Goal: Information Seeking & Learning: Find specific fact

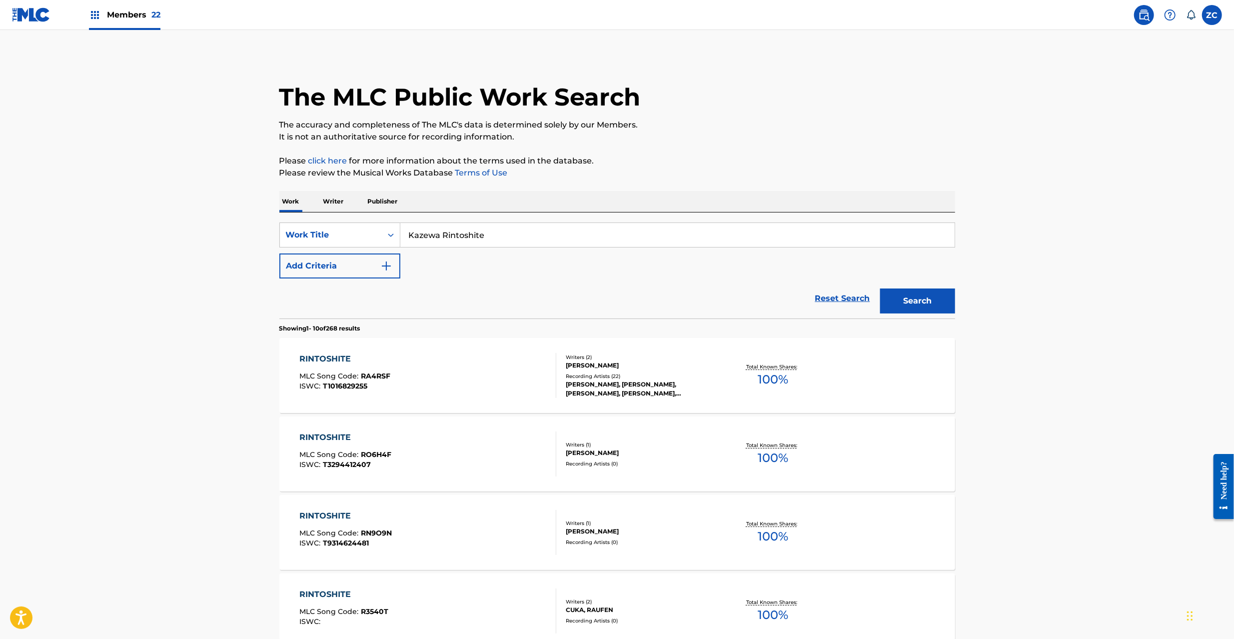
click at [1144, 16] on img at bounding box center [1144, 15] width 12 height 12
click at [312, 232] on div "Work Title" at bounding box center [331, 235] width 90 height 12
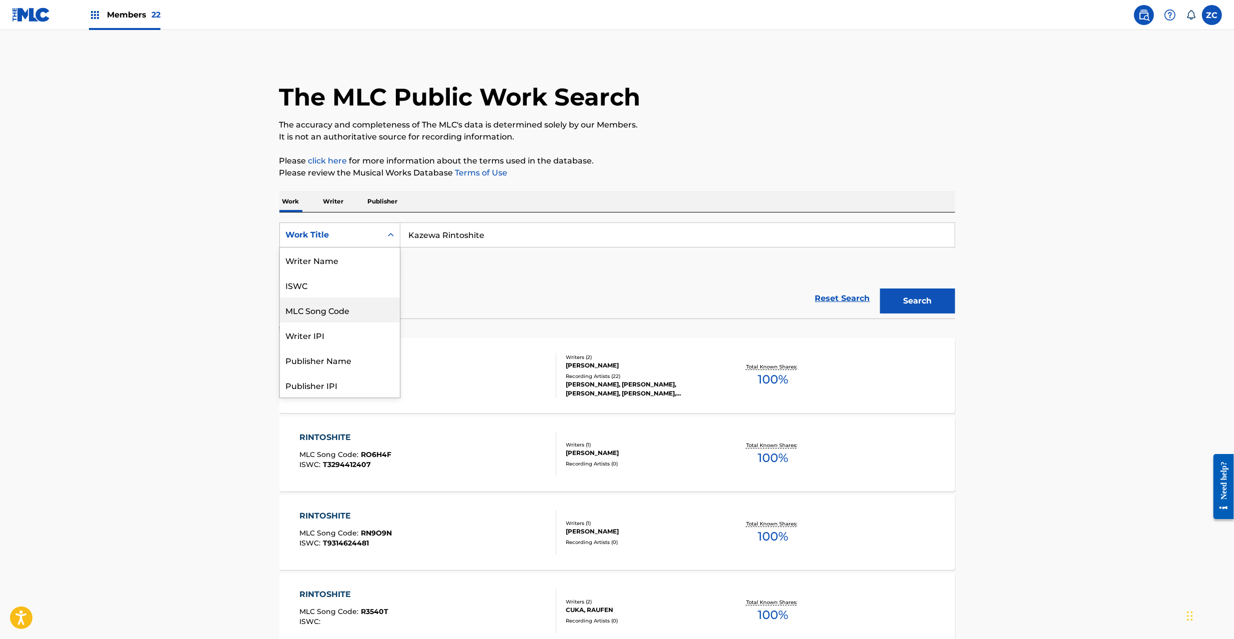
scroll to position [50, 0]
click at [314, 258] on div "MLC Song Code" at bounding box center [340, 259] width 120 height 25
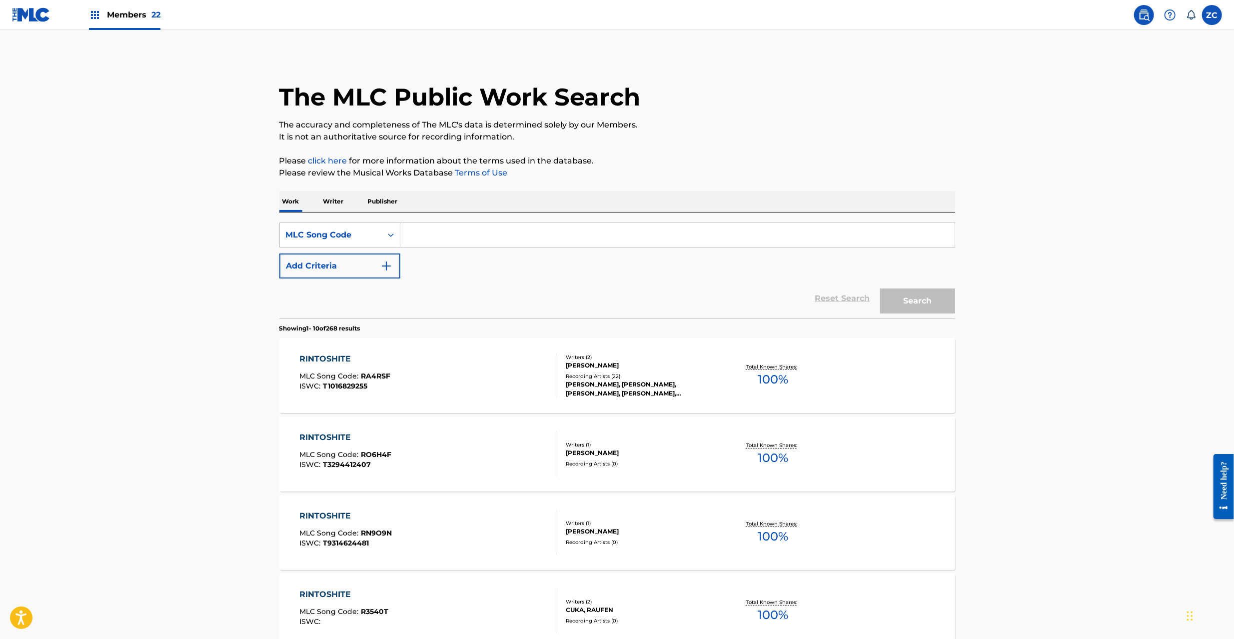
click at [496, 252] on div "SearchWithCriteria14101b18-e4e0-46e3-ba7c-9ac1331cc042 MLC Song Code Add Criter…" at bounding box center [617, 250] width 676 height 56
click at [507, 234] on input "Search Form" at bounding box center [677, 235] width 554 height 24
paste input "BB4P5F"
type input "BB4P5F"
click at [927, 308] on button "Search" at bounding box center [917, 300] width 75 height 25
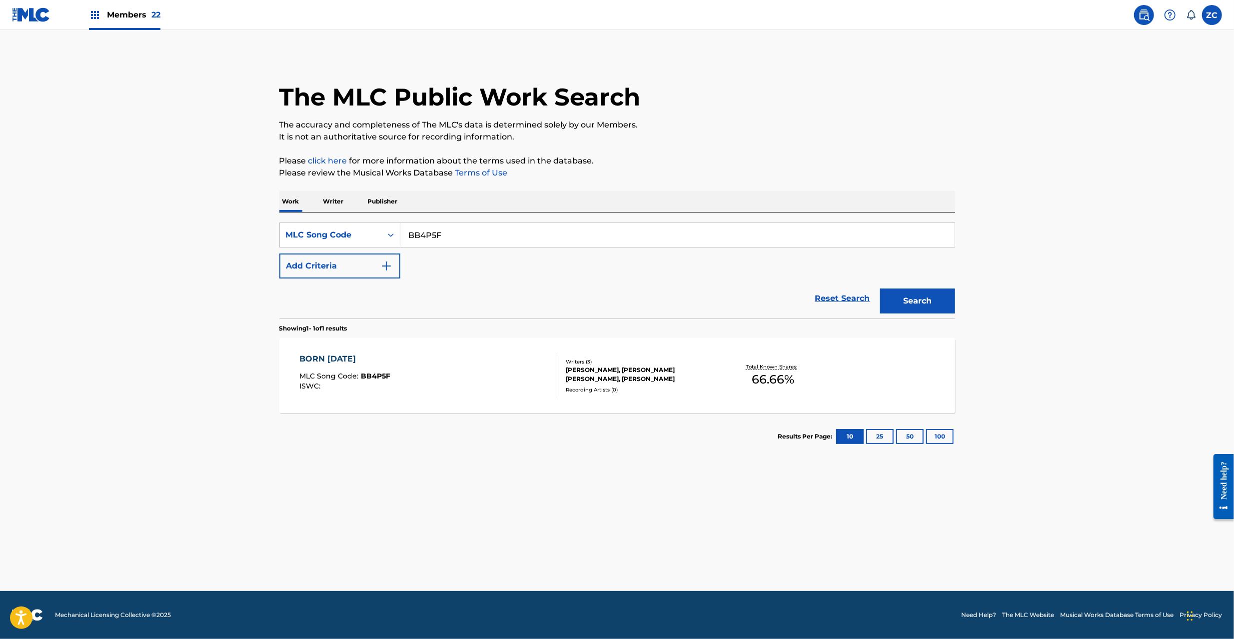
click at [496, 397] on div "BORN [DATE] MLC Song Code : BB4P5F ISWC :" at bounding box center [427, 375] width 257 height 45
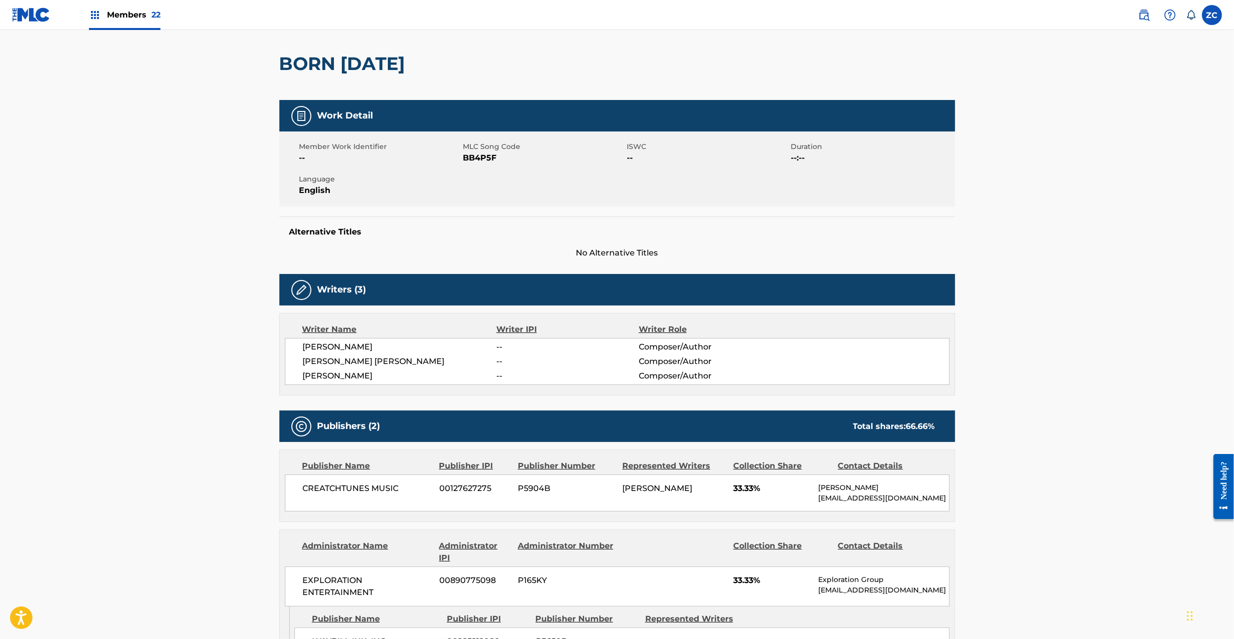
scroll to position [178, 0]
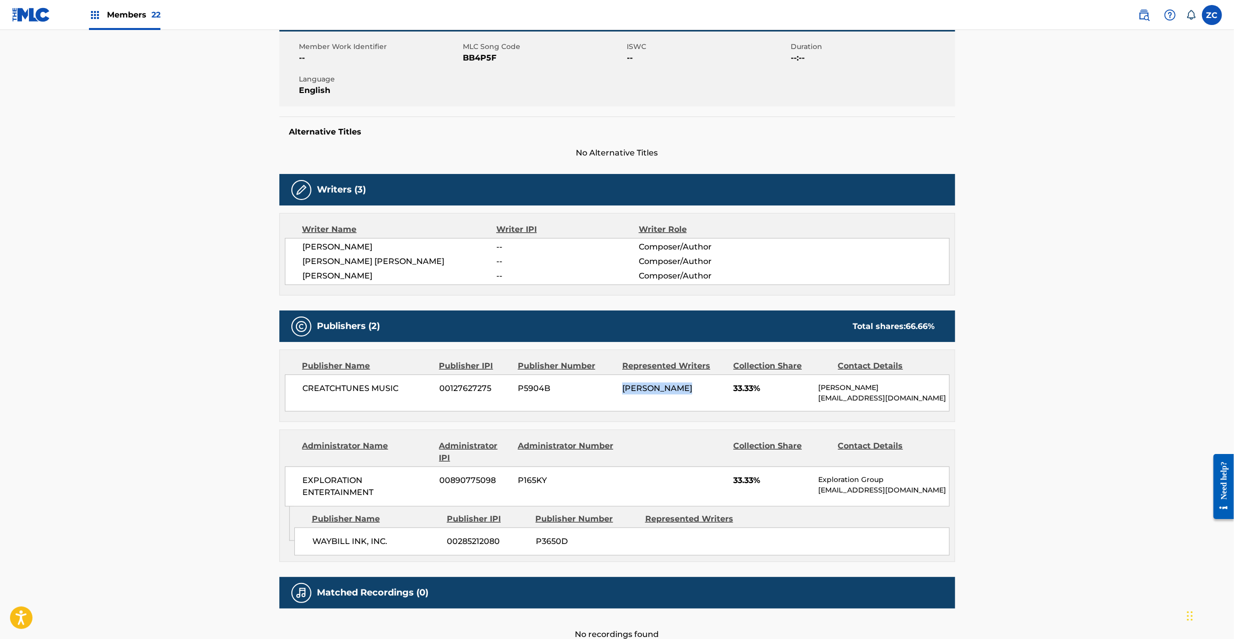
drag, startPoint x: 687, startPoint y: 398, endPoint x: 557, endPoint y: 398, distance: 130.0
click at [557, 398] on div "CREATCHTUNES MUSIC 00127627275 P5904B [PERSON_NAME] 33.33% [PERSON_NAME] [EMAIL…" at bounding box center [617, 392] width 665 height 37
click at [625, 468] on div "EXPLORATION ENTERTAINMENT 00890775098 P165KY 33.33% Exploration Group [EMAIL_AD…" at bounding box center [617, 486] width 665 height 40
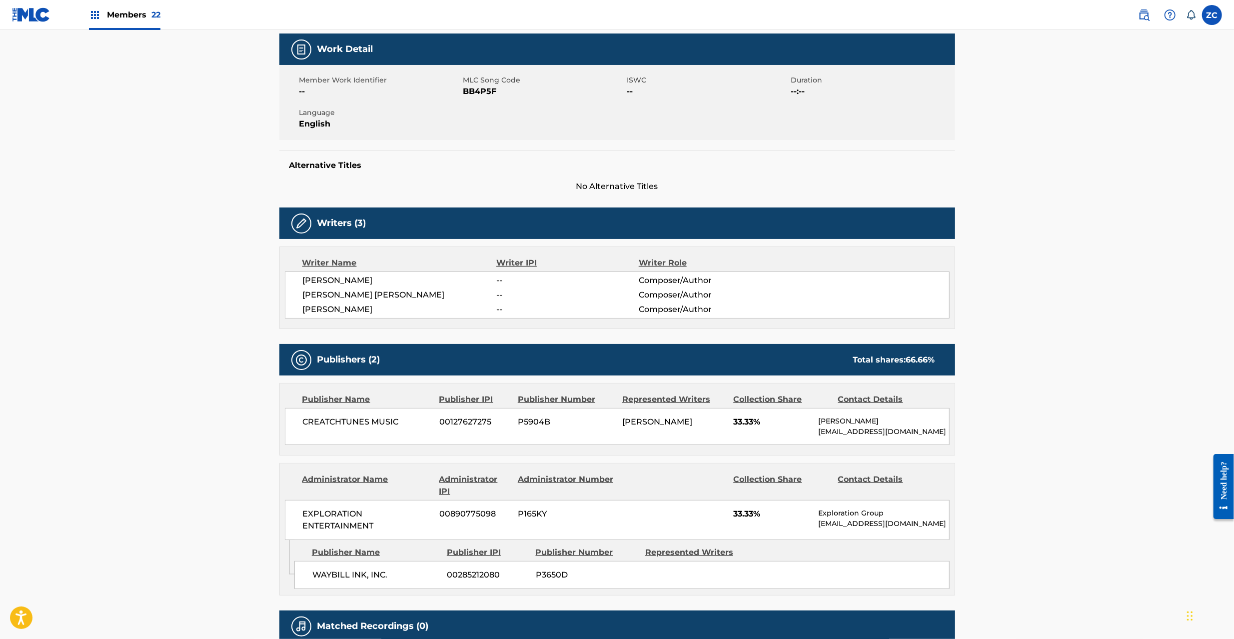
scroll to position [0, 0]
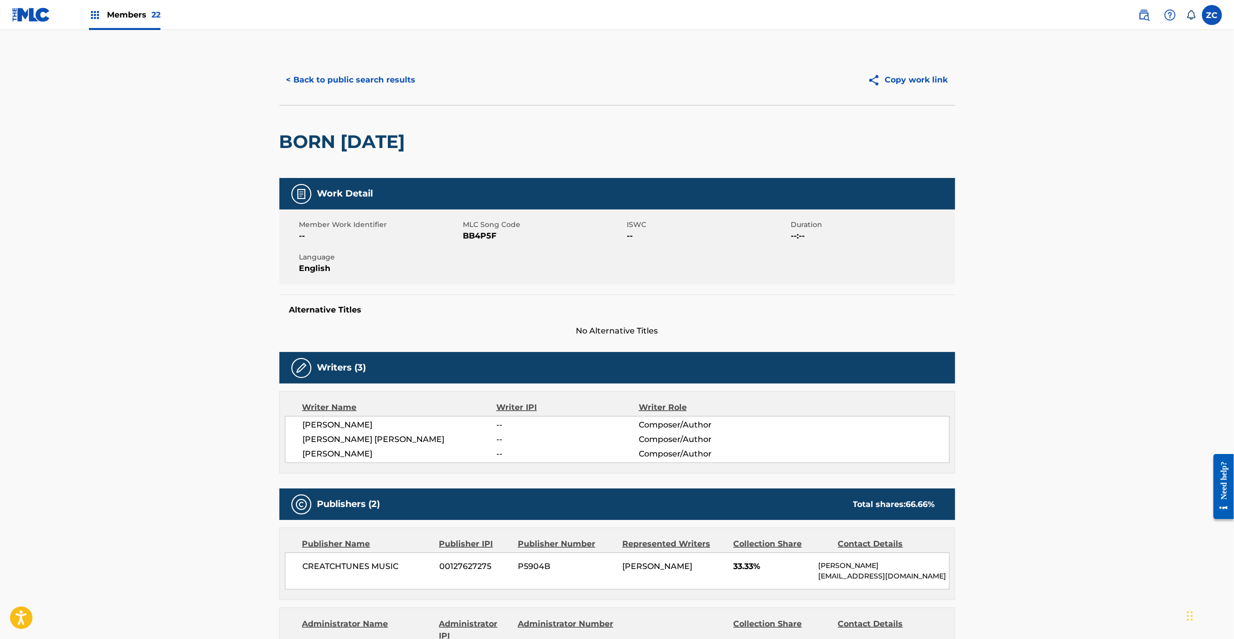
click at [344, 82] on button "< Back to public search results" at bounding box center [350, 79] width 143 height 25
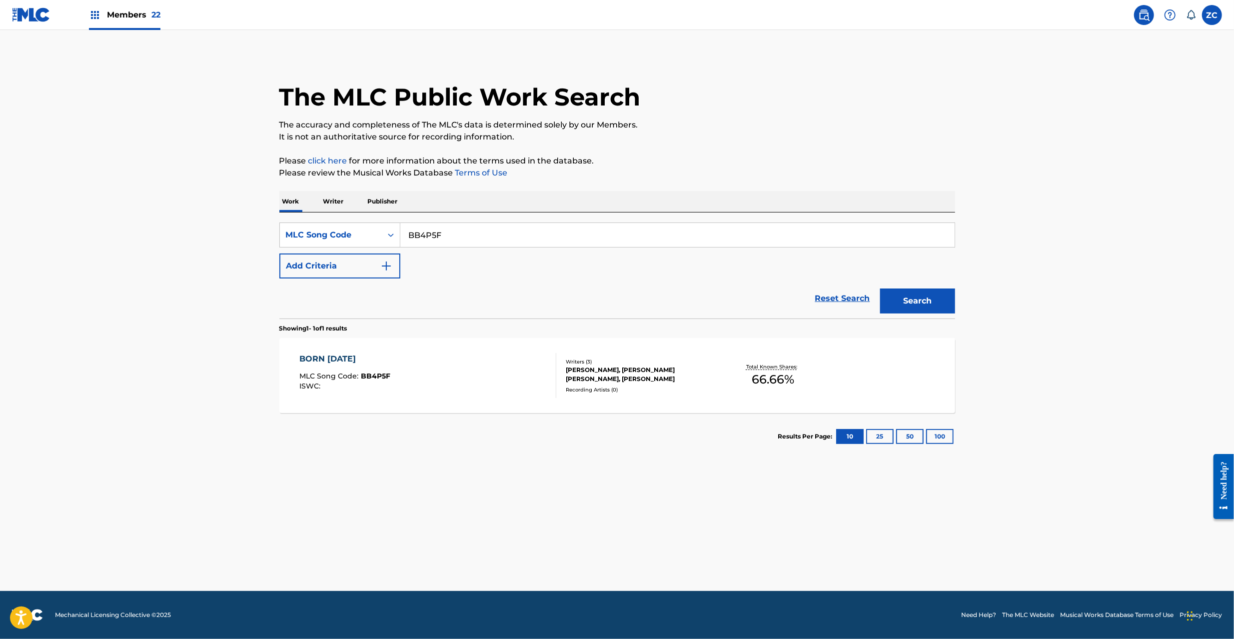
click at [482, 239] on input "BB4P5F" at bounding box center [677, 235] width 554 height 24
paste input "DB2VPJ"
type input "DB2VPJ"
click at [938, 296] on button "Search" at bounding box center [917, 300] width 75 height 25
click at [520, 364] on div "DON'T OD MLC Song Code : DB2VPJ ISWC : T3010797298" at bounding box center [427, 375] width 257 height 45
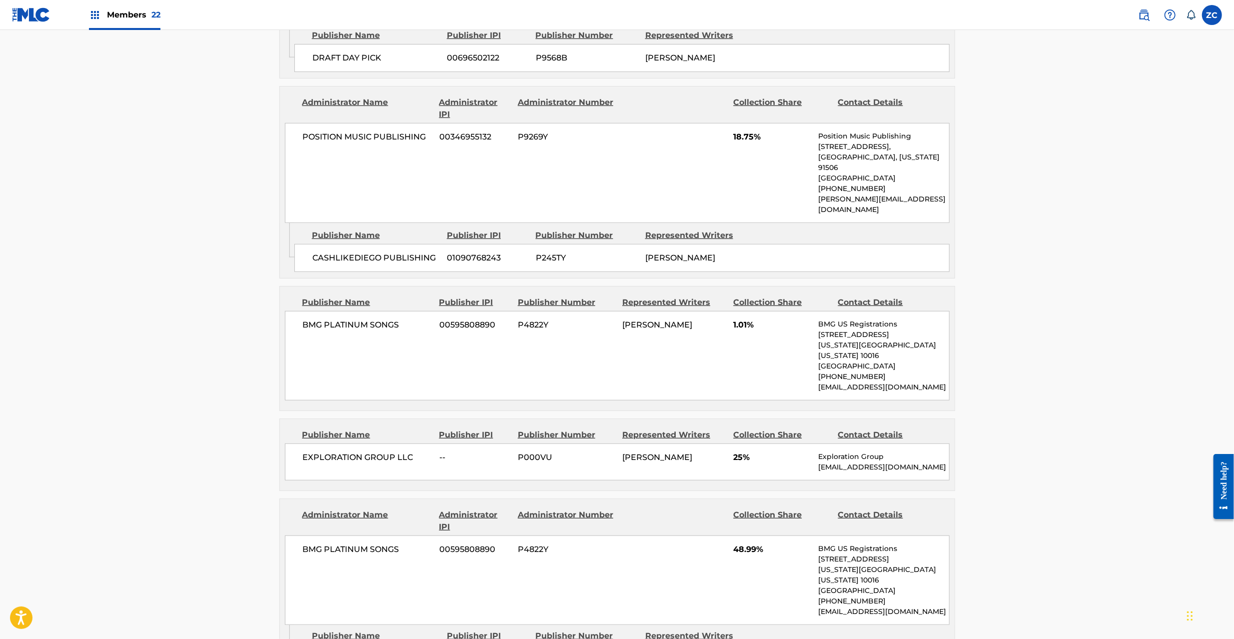
scroll to position [711, 0]
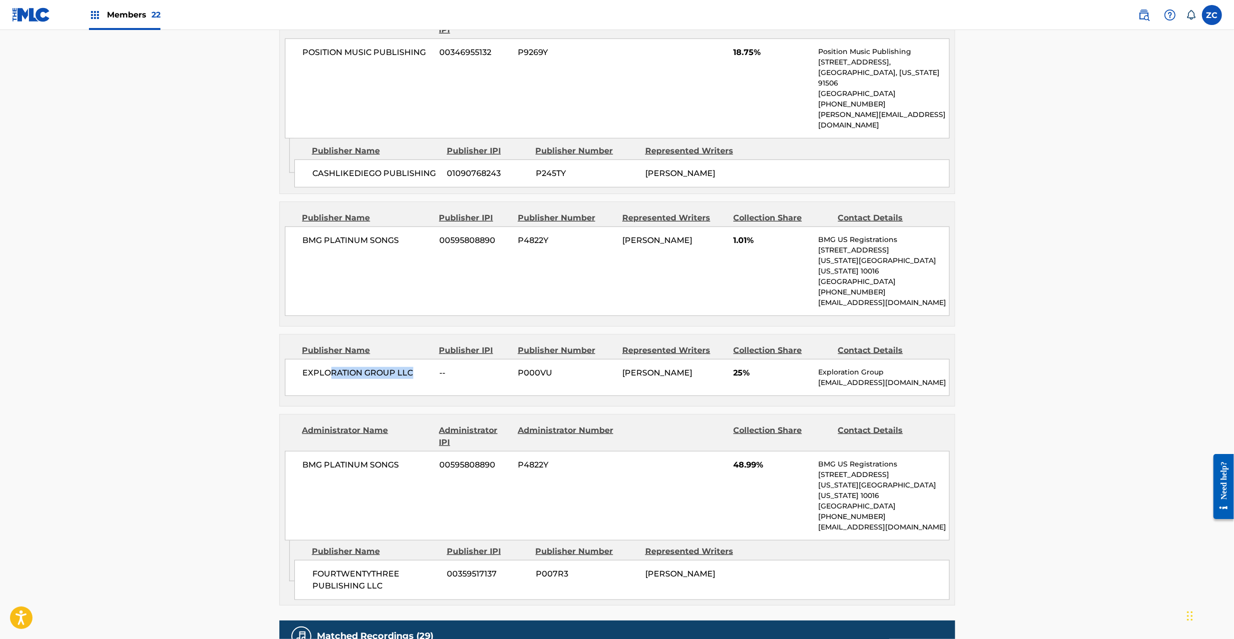
drag, startPoint x: 414, startPoint y: 374, endPoint x: 330, endPoint y: 373, distance: 84.0
click at [330, 373] on span "EXPLORATION GROUP LLC" at bounding box center [367, 373] width 129 height 12
click at [638, 375] on span "[PERSON_NAME]" at bounding box center [657, 372] width 70 height 9
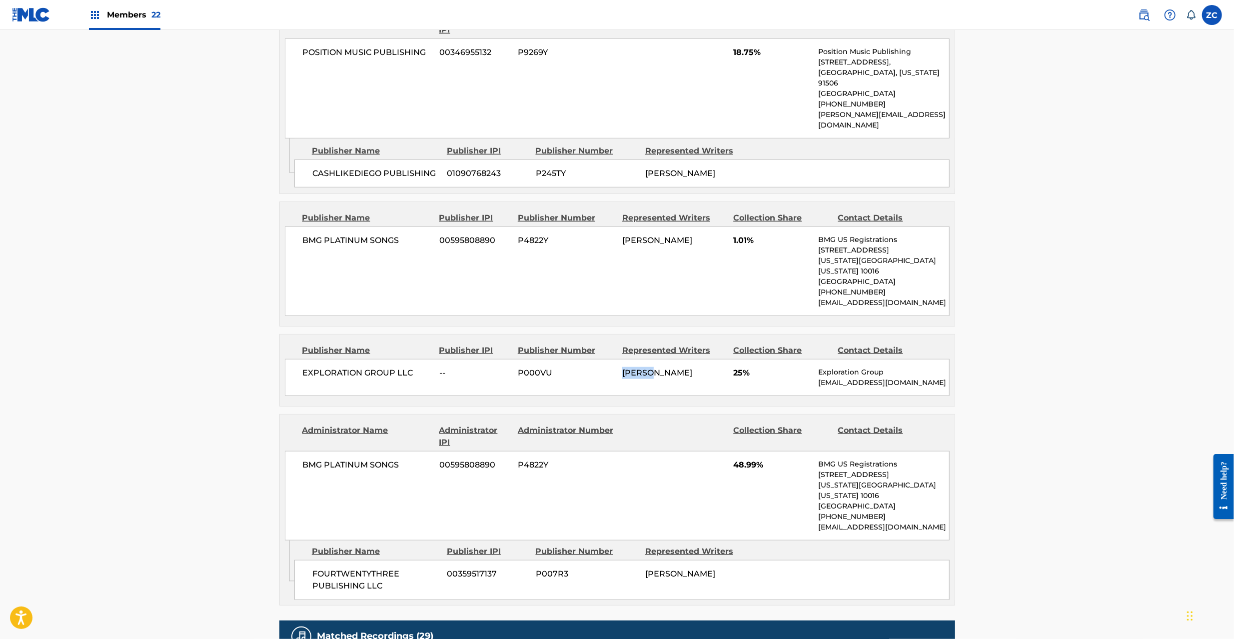
click at [638, 375] on span "[PERSON_NAME]" at bounding box center [657, 372] width 70 height 9
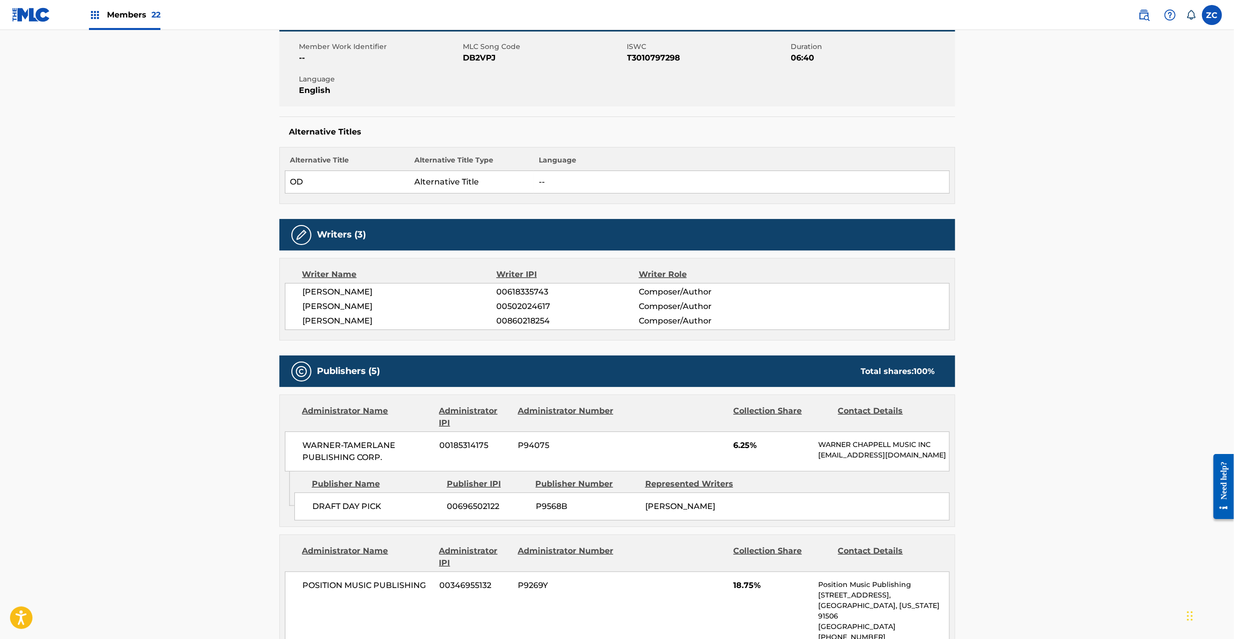
scroll to position [0, 0]
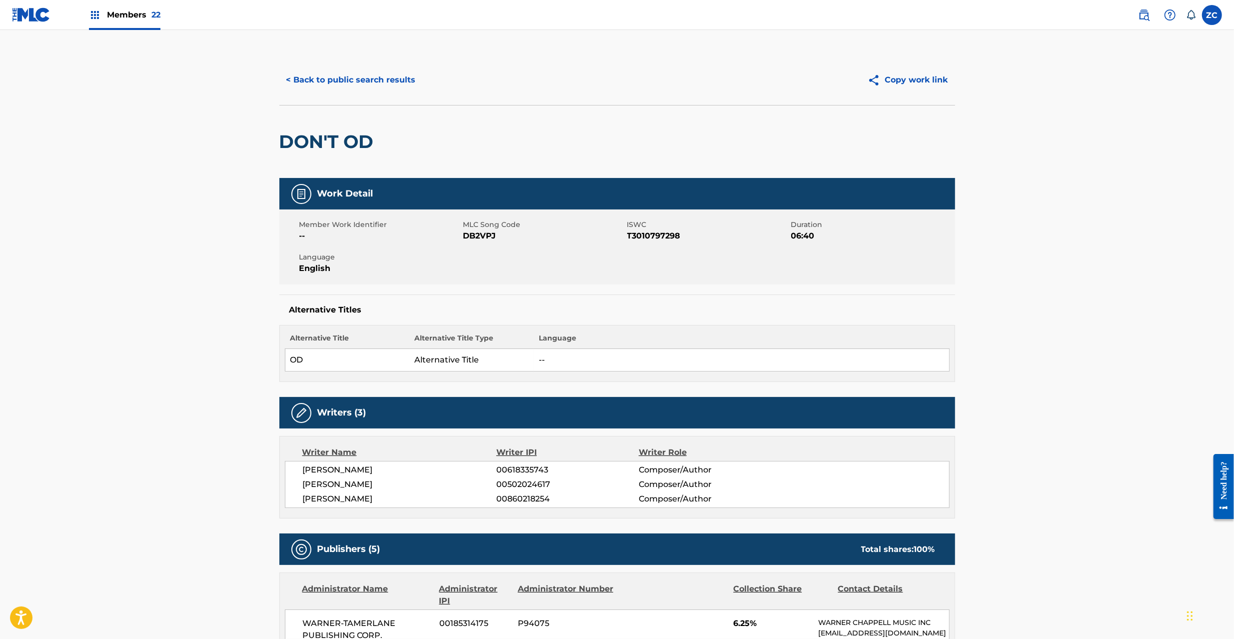
click at [298, 144] on h2 "DON'T OD" at bounding box center [328, 141] width 99 height 22
click at [358, 142] on h2 "DON'T OD" at bounding box center [328, 141] width 99 height 22
copy h2 "DON'T OD"
click at [27, 18] on img at bounding box center [31, 14] width 38 height 14
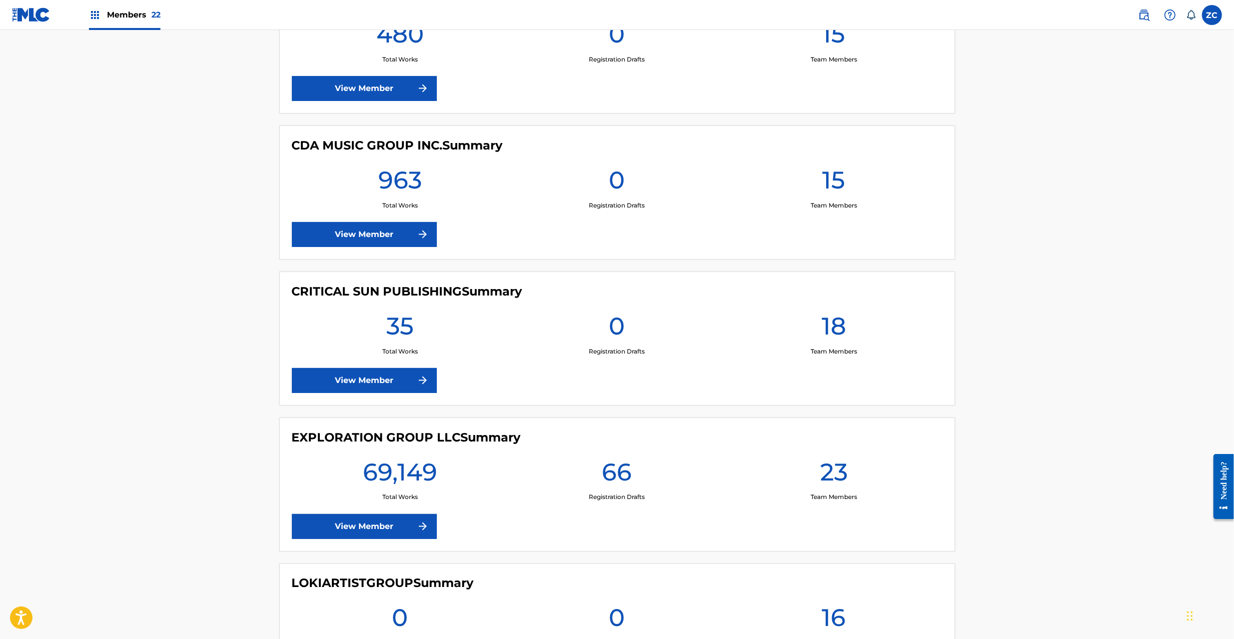
scroll to position [1422, 0]
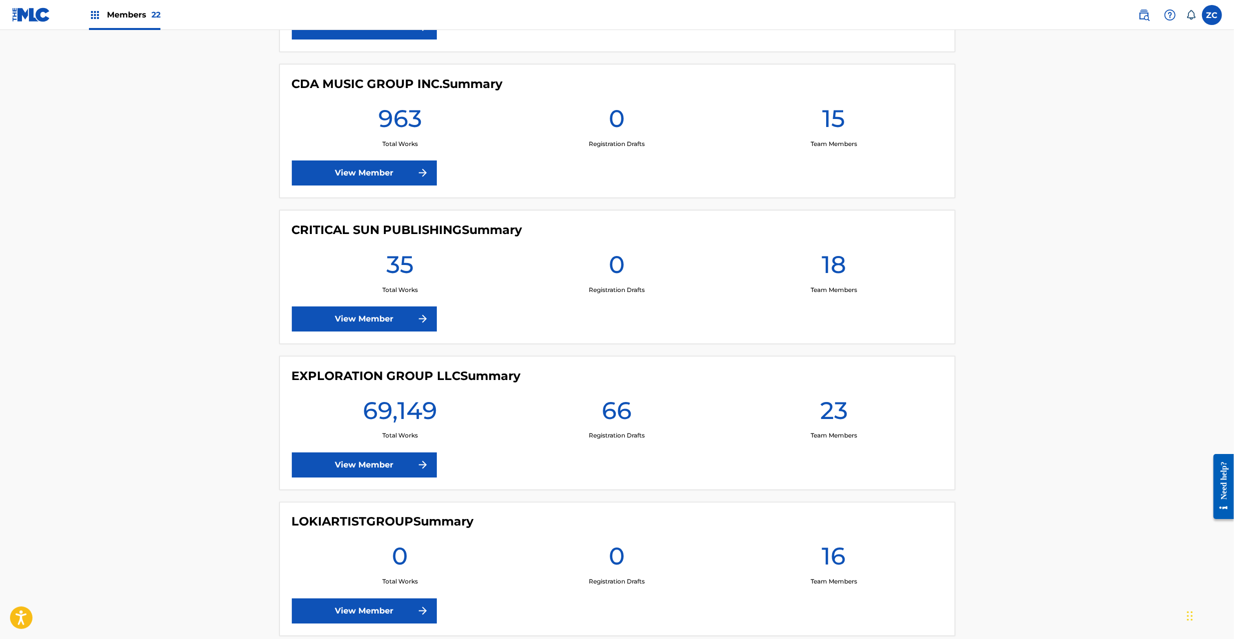
click at [362, 474] on link "View Member" at bounding box center [364, 464] width 145 height 25
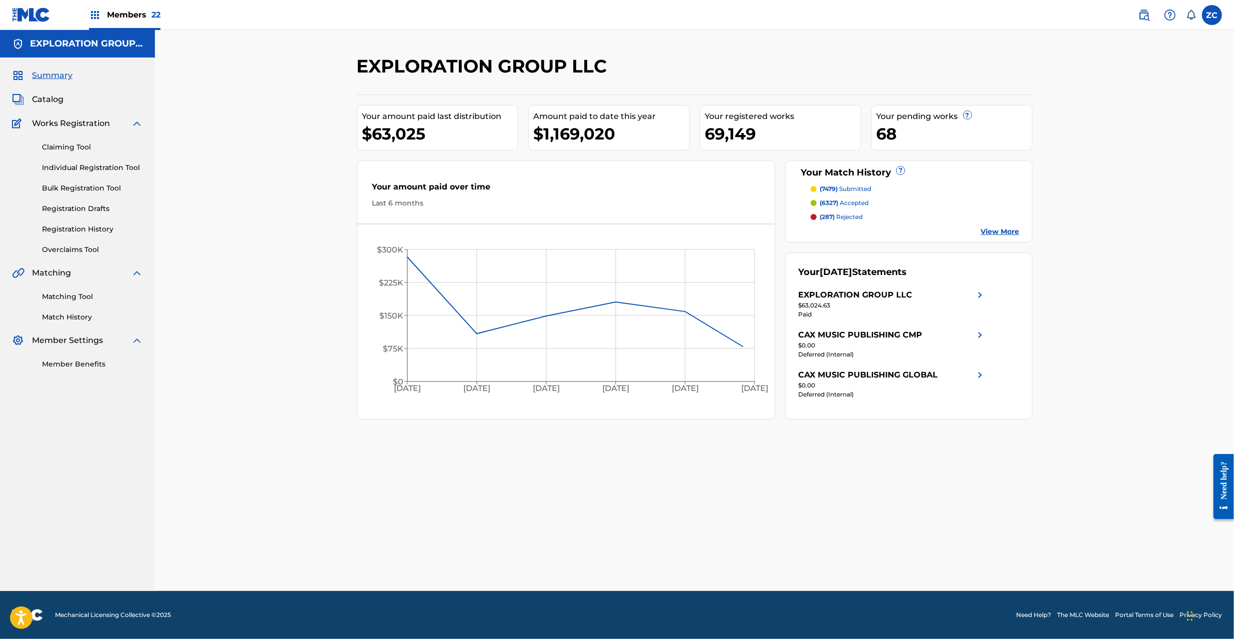
click at [53, 98] on span "Catalog" at bounding box center [47, 99] width 31 height 12
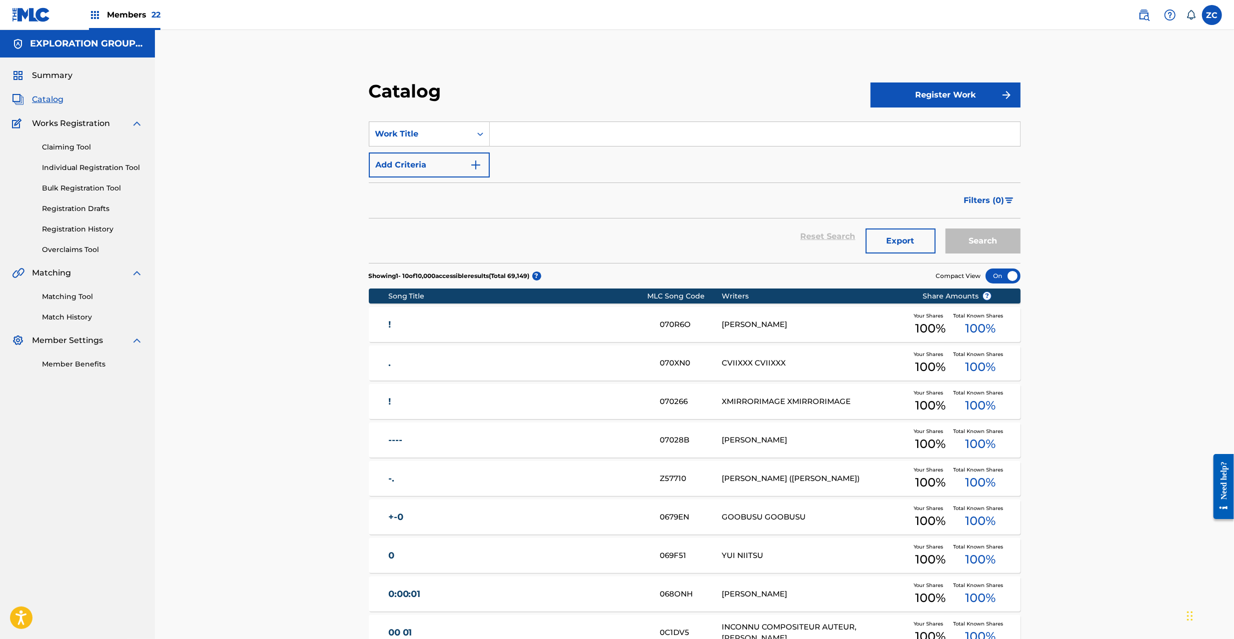
click at [522, 131] on input "Search Form" at bounding box center [755, 134] width 530 height 24
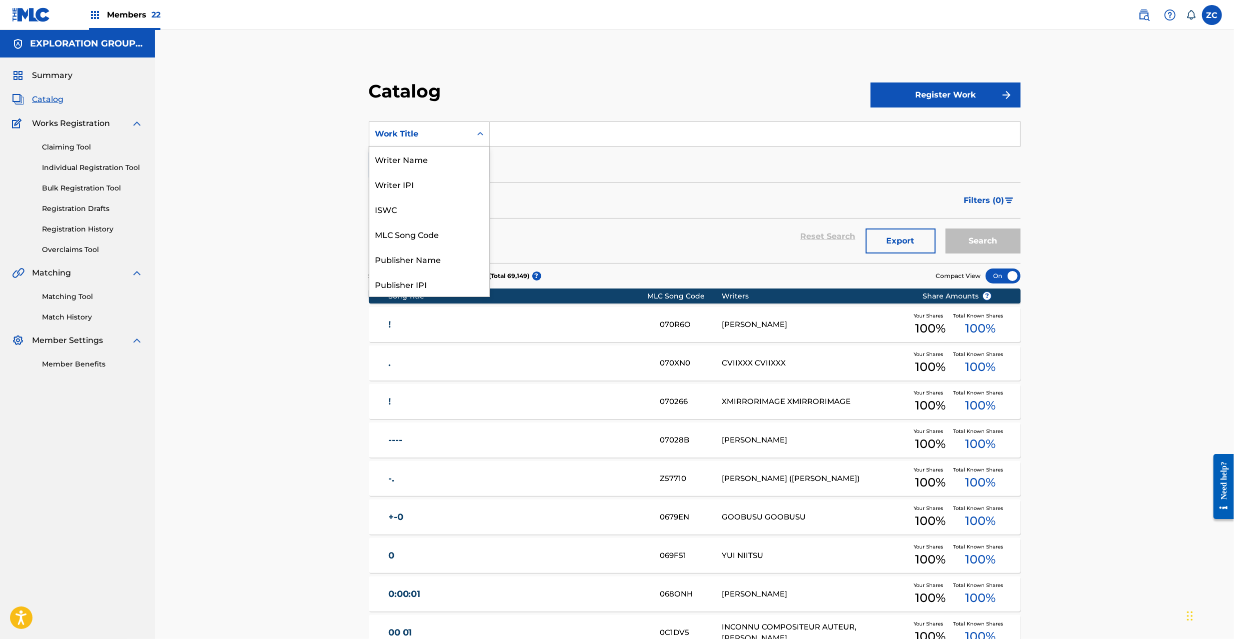
click at [435, 131] on div "Work Title" at bounding box center [420, 134] width 90 height 12
click at [420, 228] on div "MLC Song Code" at bounding box center [429, 233] width 120 height 25
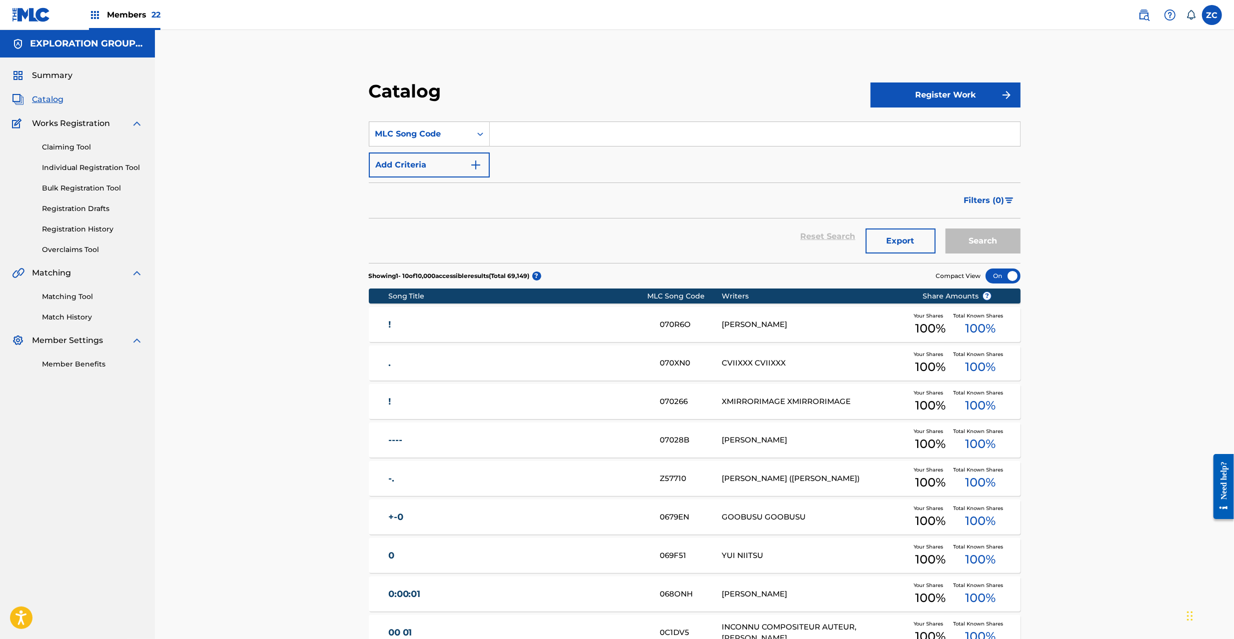
drag, startPoint x: 529, startPoint y: 132, endPoint x: 569, endPoint y: 141, distance: 41.0
click at [529, 132] on input "Search Form" at bounding box center [755, 134] width 530 height 24
paste input "DB2VPJ"
type input "DB2VPJ"
click at [980, 244] on button "Search" at bounding box center [983, 240] width 75 height 25
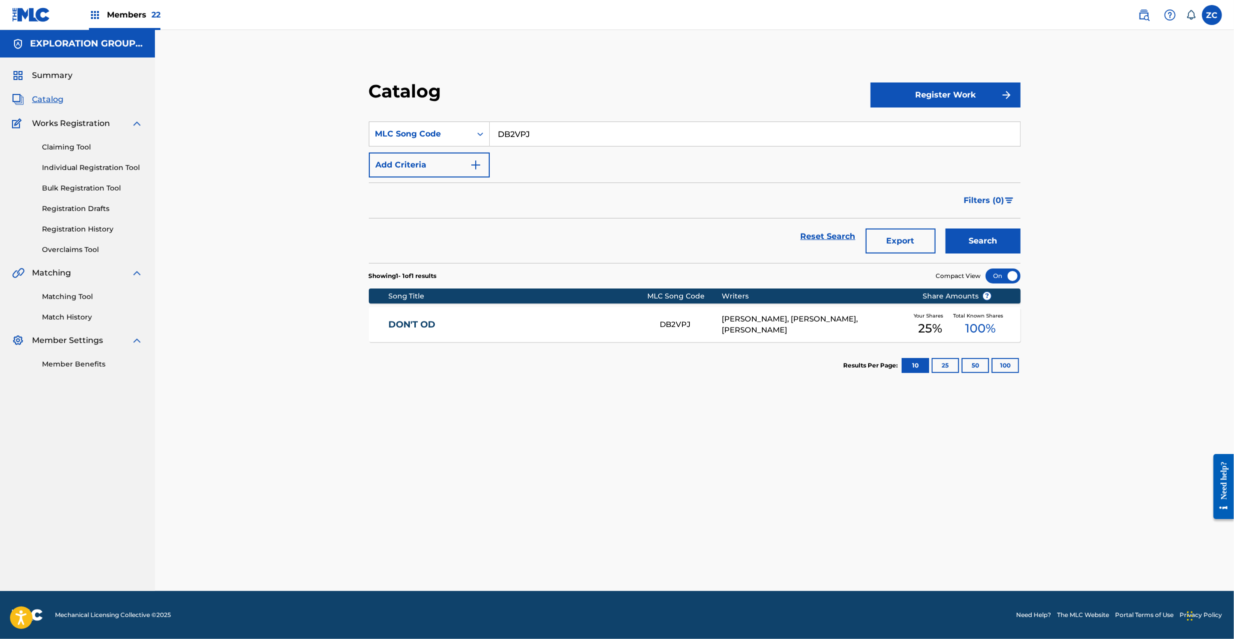
click at [623, 322] on link "DON'T OD" at bounding box center [517, 324] width 258 height 11
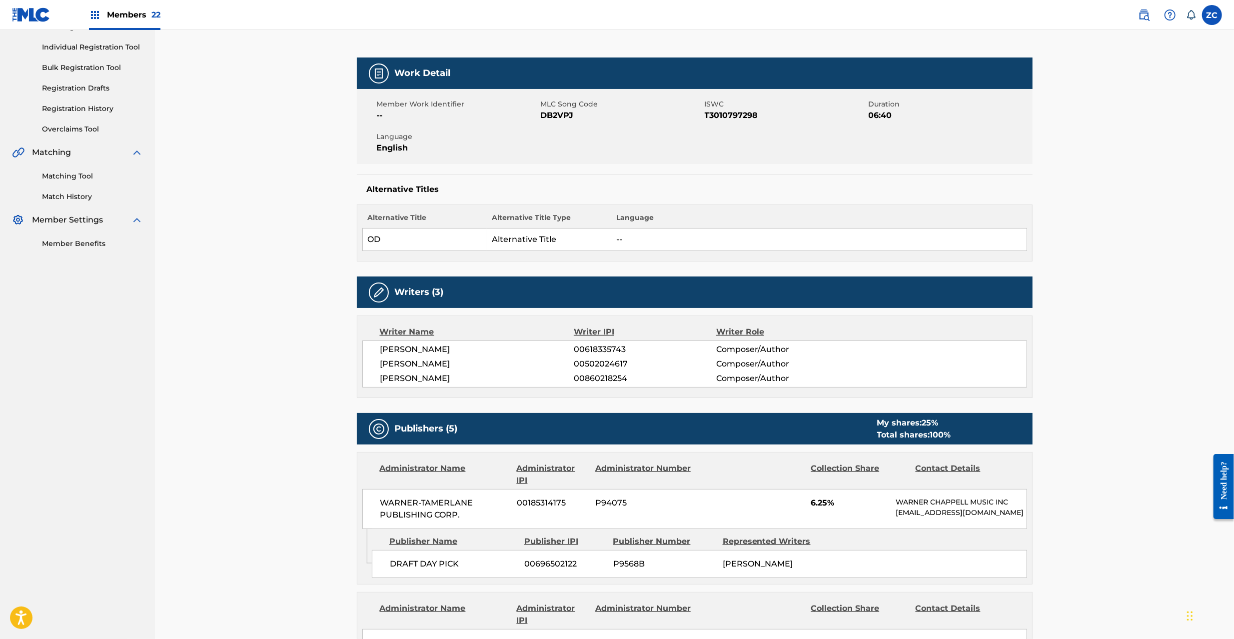
scroll to position [178, 0]
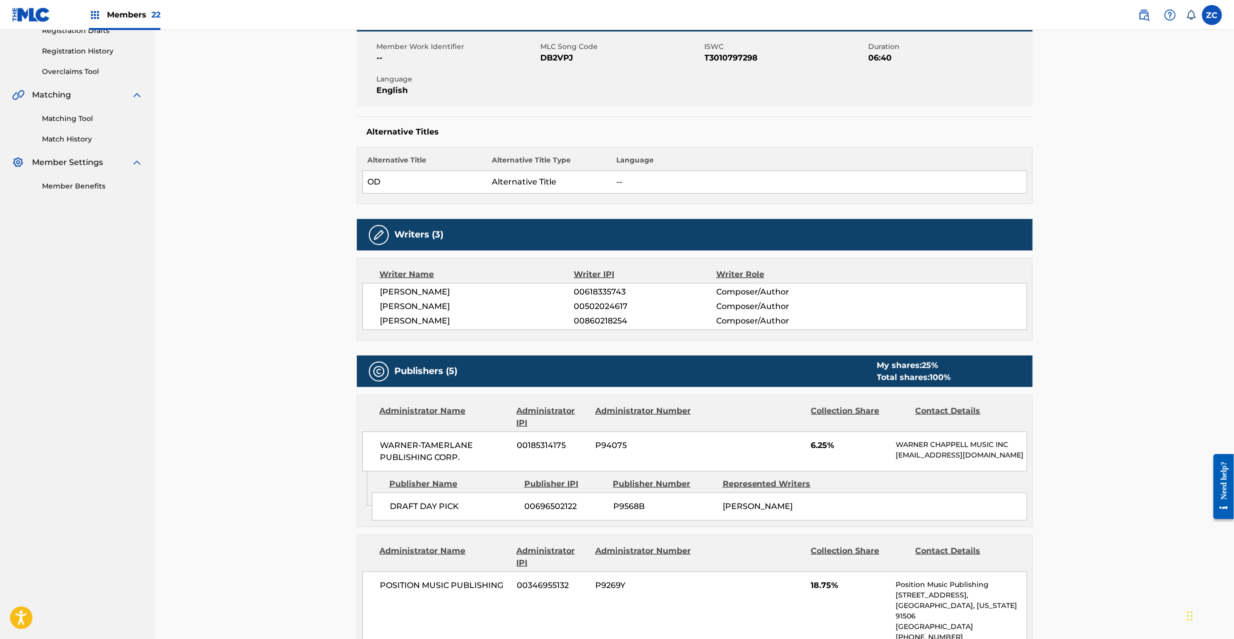
click at [396, 304] on span "[PERSON_NAME]" at bounding box center [477, 306] width 194 height 12
click at [616, 304] on span "00502024617" at bounding box center [645, 306] width 142 height 12
copy span "00502024617"
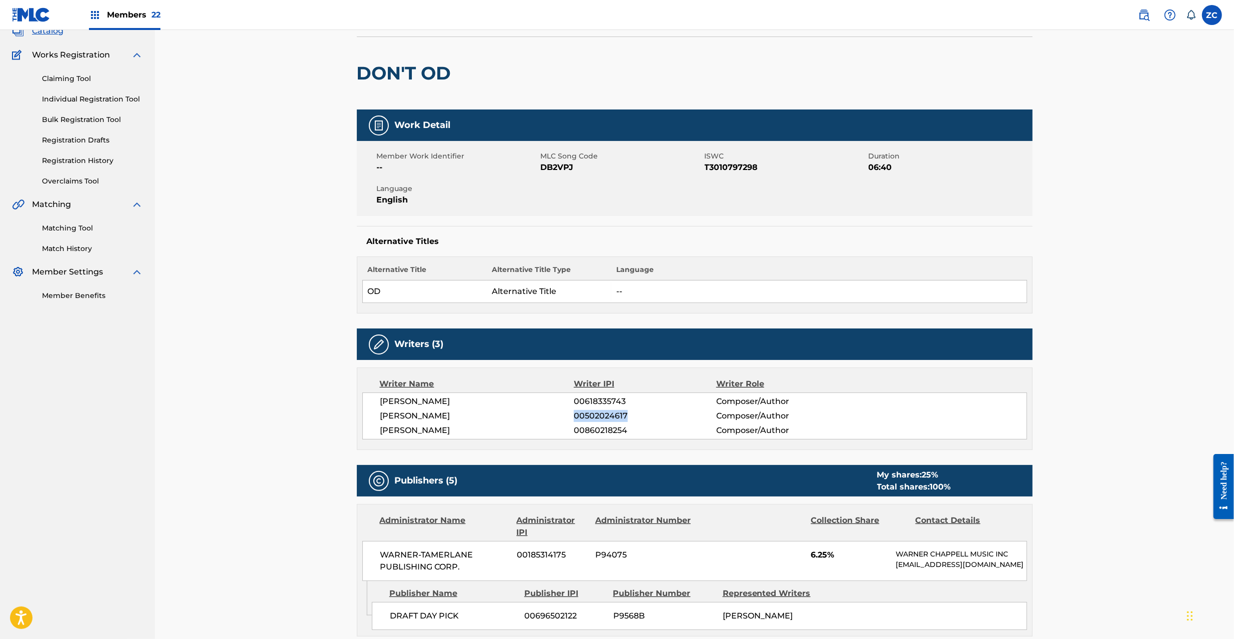
scroll to position [0, 0]
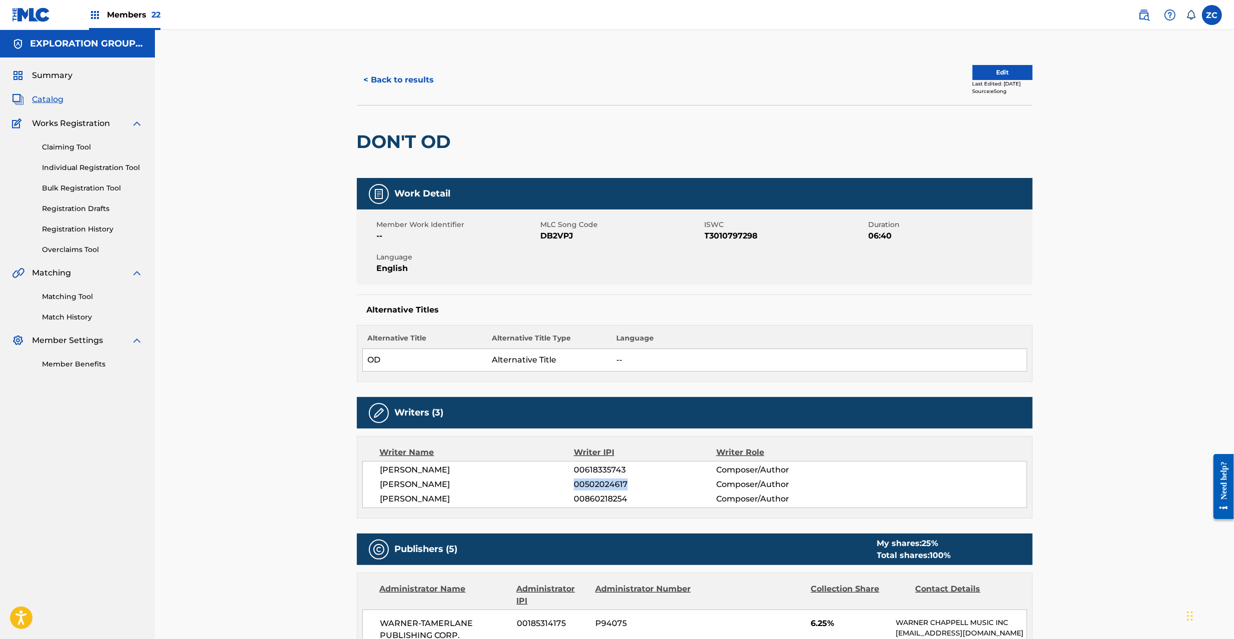
click at [420, 73] on button "< Back to results" at bounding box center [399, 79] width 84 height 25
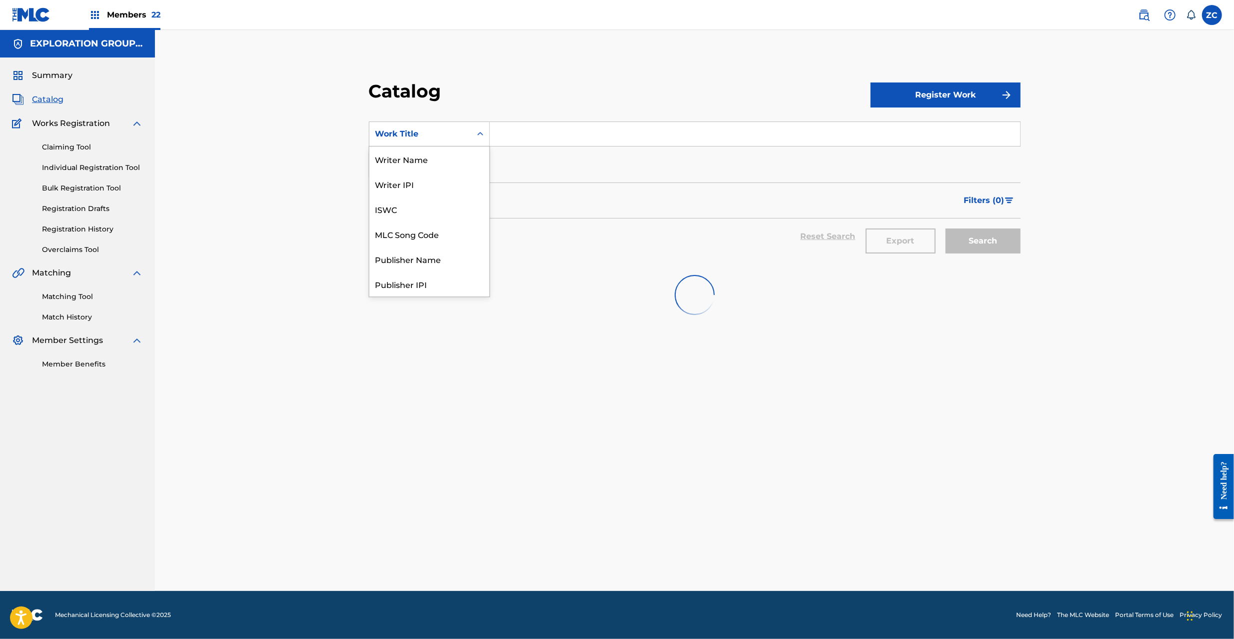
click at [420, 130] on div "Work Title" at bounding box center [420, 134] width 90 height 12
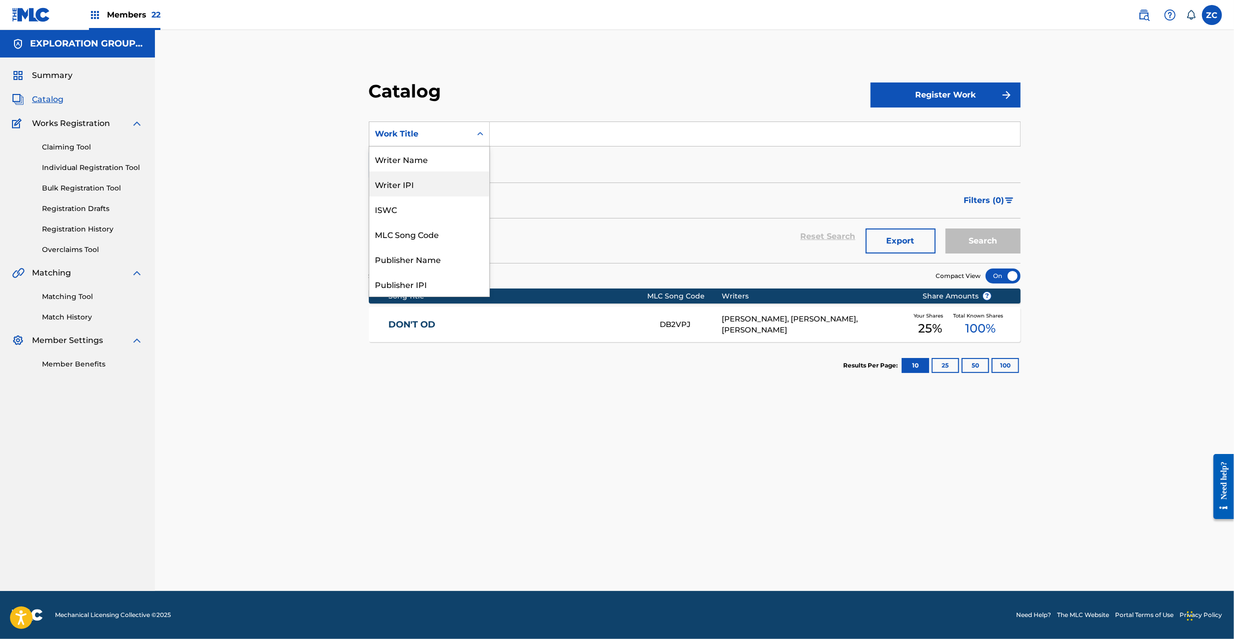
drag, startPoint x: 424, startPoint y: 186, endPoint x: 437, endPoint y: 180, distance: 13.9
click at [424, 186] on div "Writer IPI" at bounding box center [429, 183] width 120 height 25
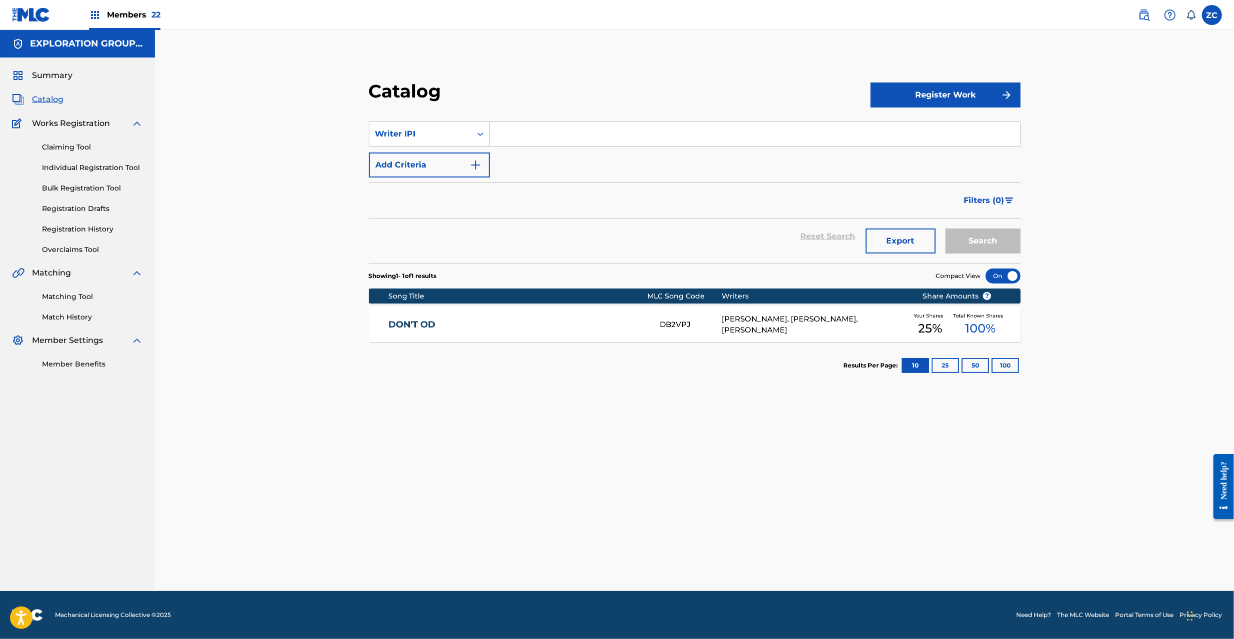
drag, startPoint x: 586, startPoint y: 141, endPoint x: 597, endPoint y: 146, distance: 11.6
click at [586, 141] on input "Search Form" at bounding box center [755, 134] width 530 height 24
paste input "00502024617"
type input "00502024617"
click at [983, 242] on button "Search" at bounding box center [983, 240] width 75 height 25
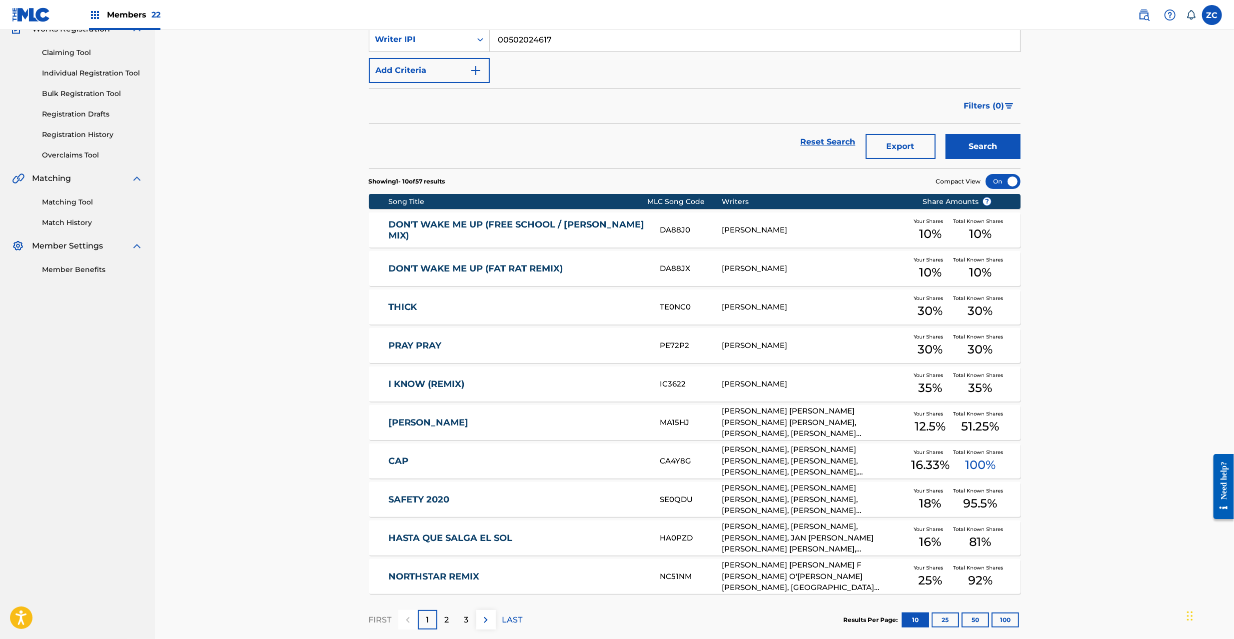
scroll to position [149, 0]
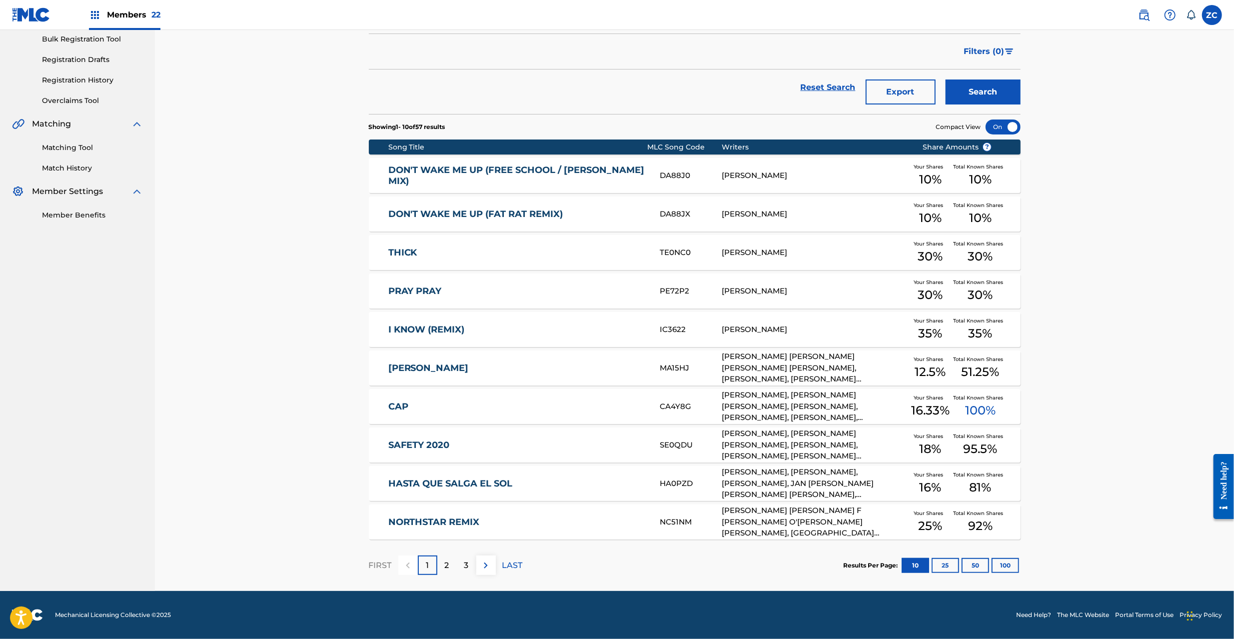
click at [913, 91] on button "Export" at bounding box center [901, 91] width 70 height 25
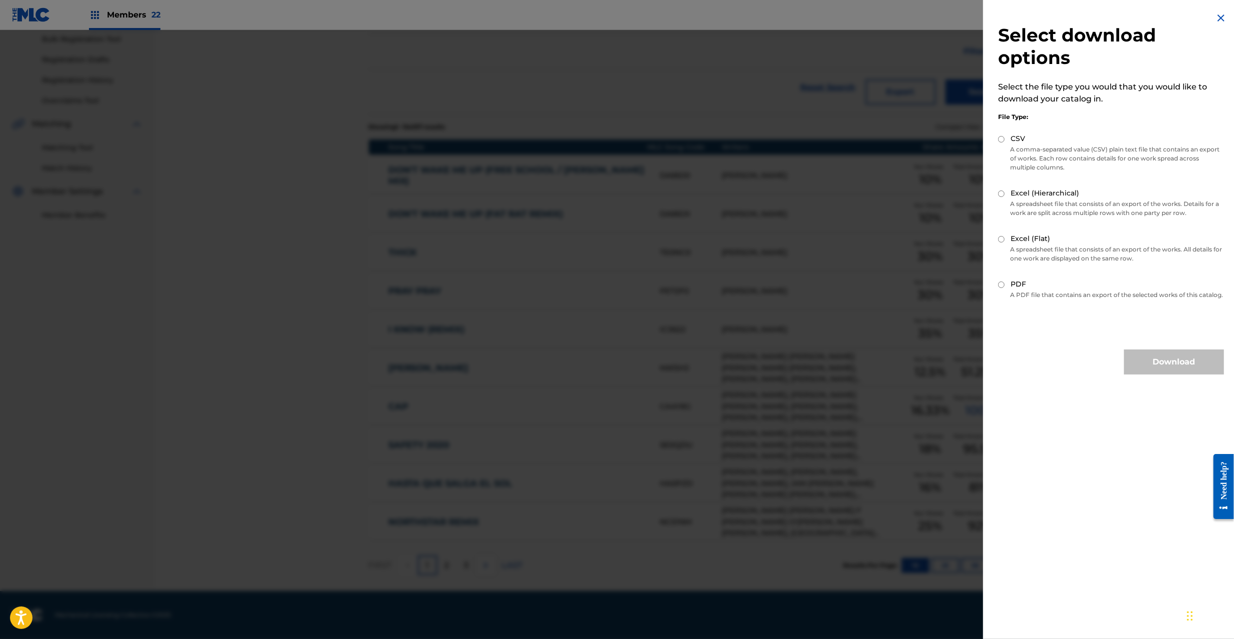
click at [1004, 141] on input "CSV" at bounding box center [1001, 139] width 6 height 6
radio input "true"
click at [1170, 365] on button "Download" at bounding box center [1174, 361] width 100 height 25
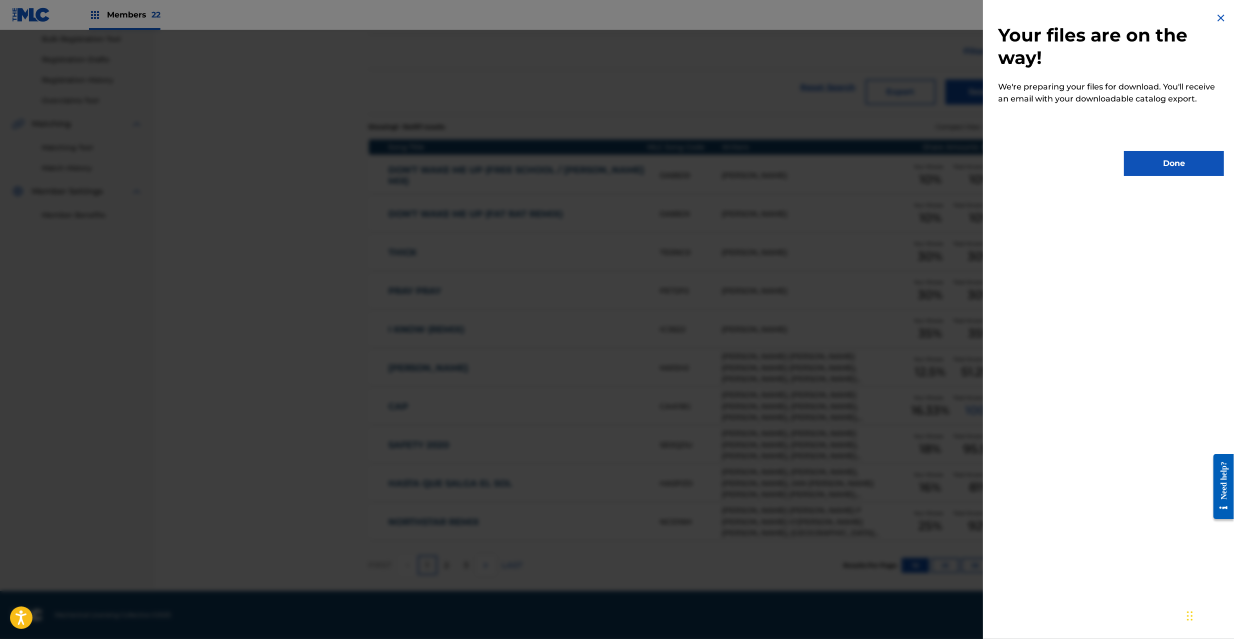
click at [1190, 158] on button "Done" at bounding box center [1174, 163] width 100 height 25
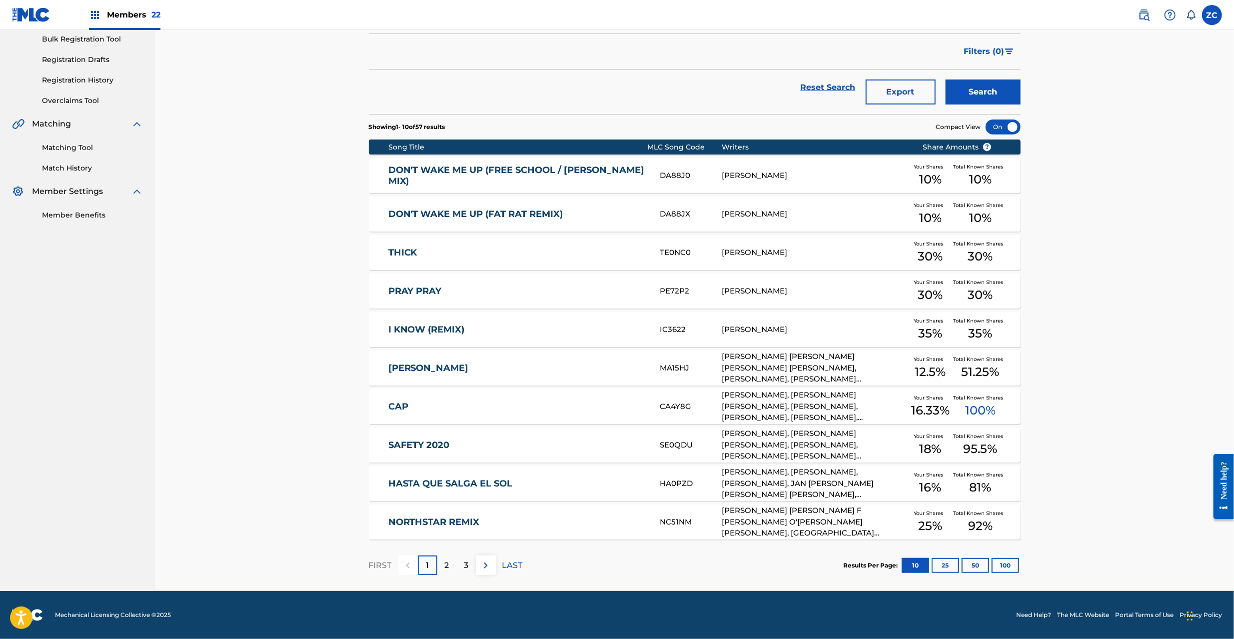
scroll to position [0, 0]
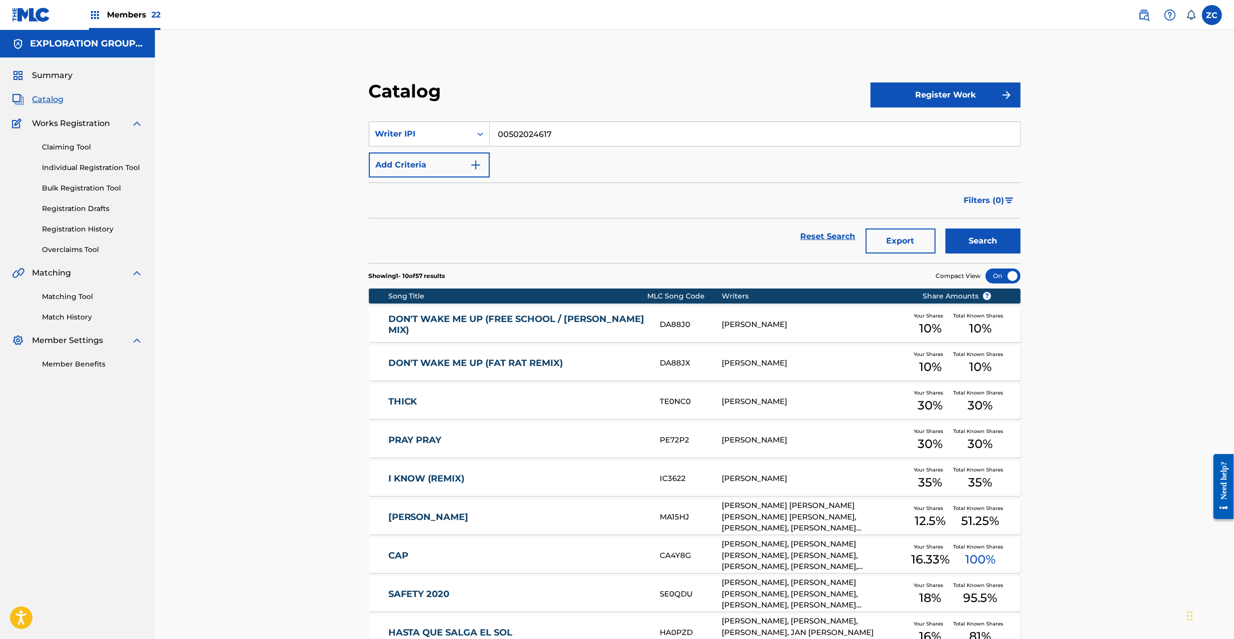
click at [1148, 14] on img at bounding box center [1144, 15] width 12 height 12
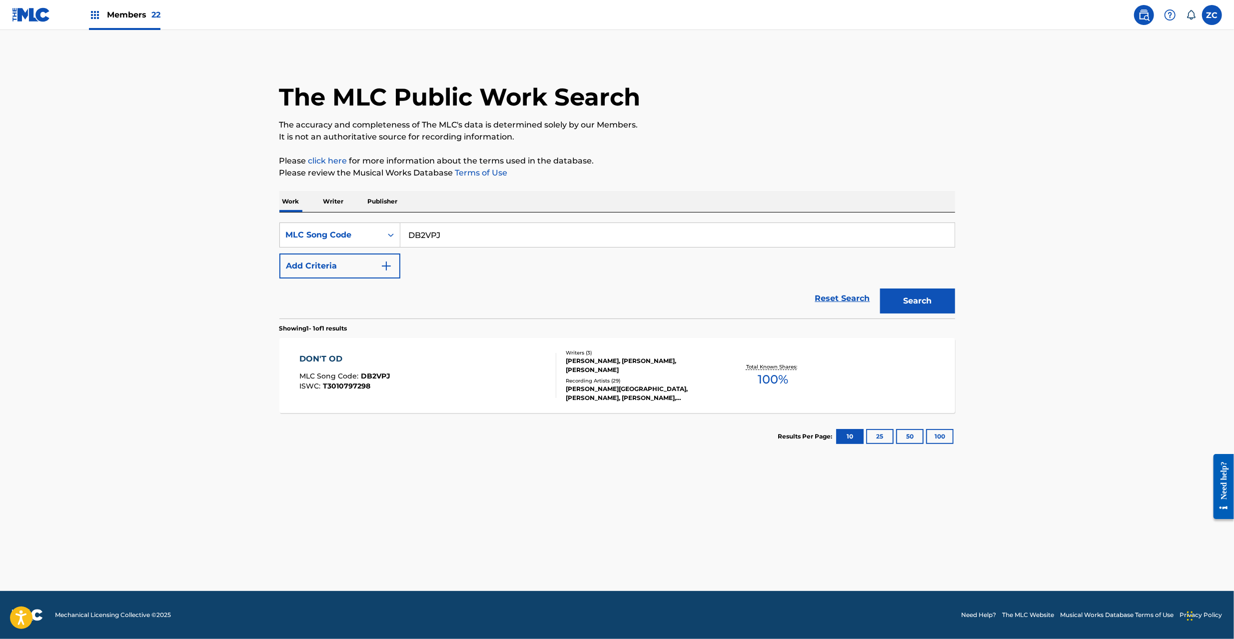
click at [526, 231] on input "DB2VPJ" at bounding box center [677, 235] width 554 height 24
paste input "N09962"
type input "N09962"
click at [931, 299] on button "Search" at bounding box center [917, 300] width 75 height 25
click at [477, 385] on div "NOTHING LEFT BEHIND US MLC Song Code : N09962 ISWC :" at bounding box center [427, 375] width 257 height 45
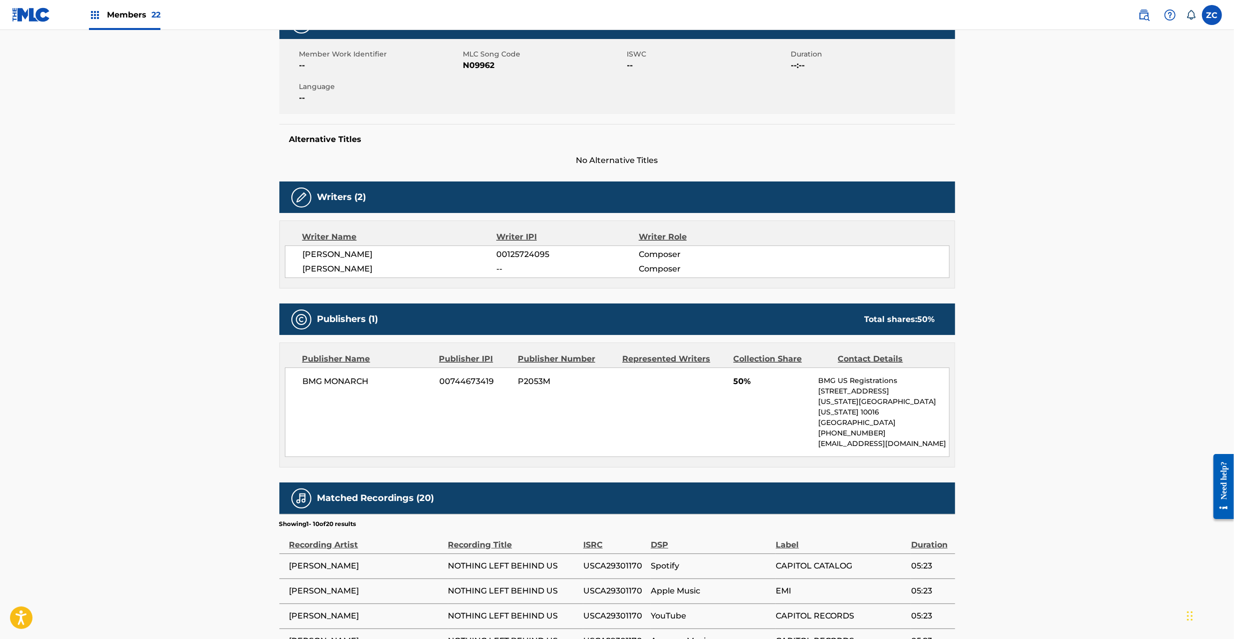
scroll to position [178, 0]
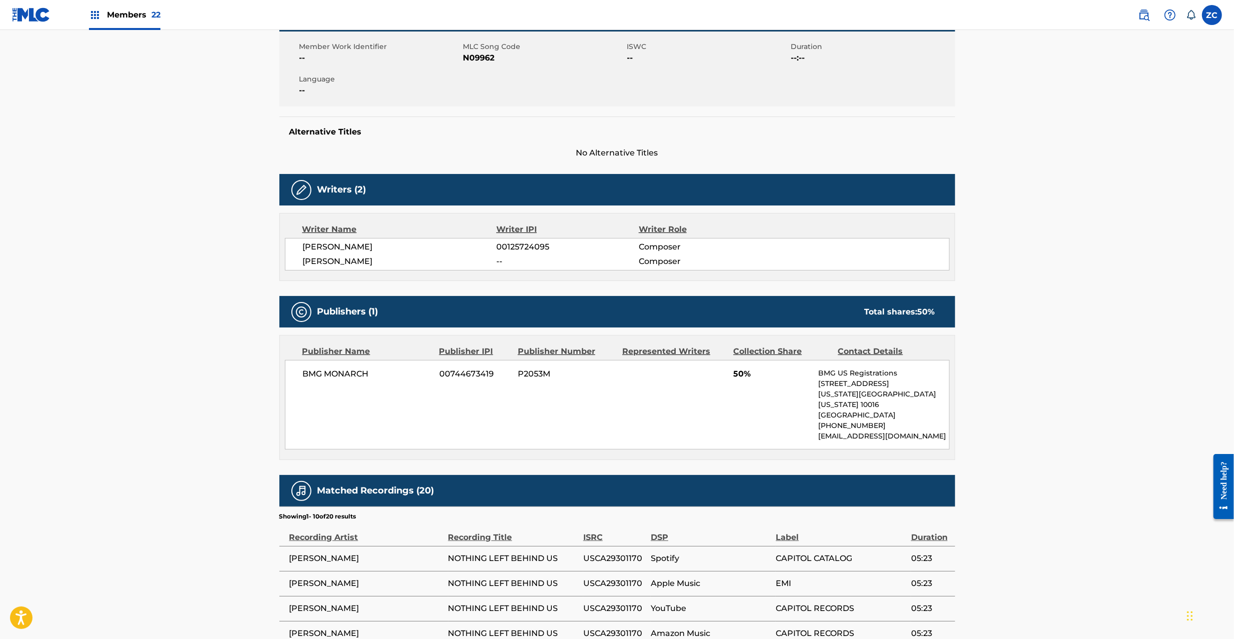
click at [312, 380] on span "BMG MONARCH" at bounding box center [367, 374] width 129 height 12
click at [358, 374] on span "BMG MONARCH" at bounding box center [367, 374] width 129 height 12
copy span "BMG MONARCH"
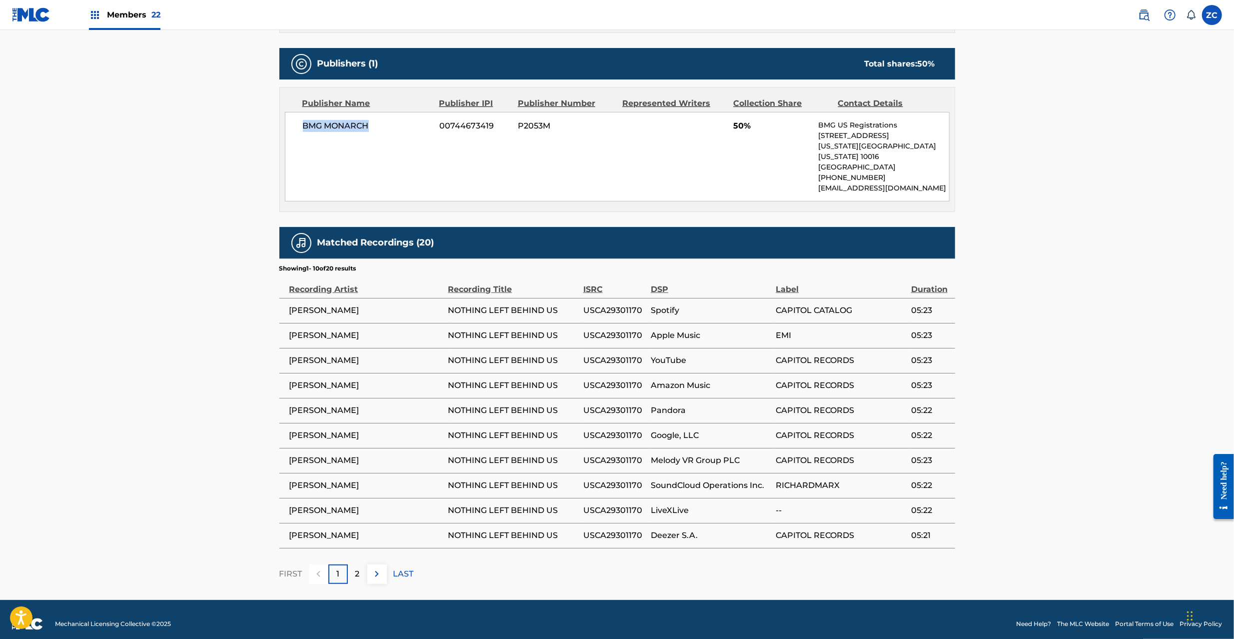
scroll to position [0, 0]
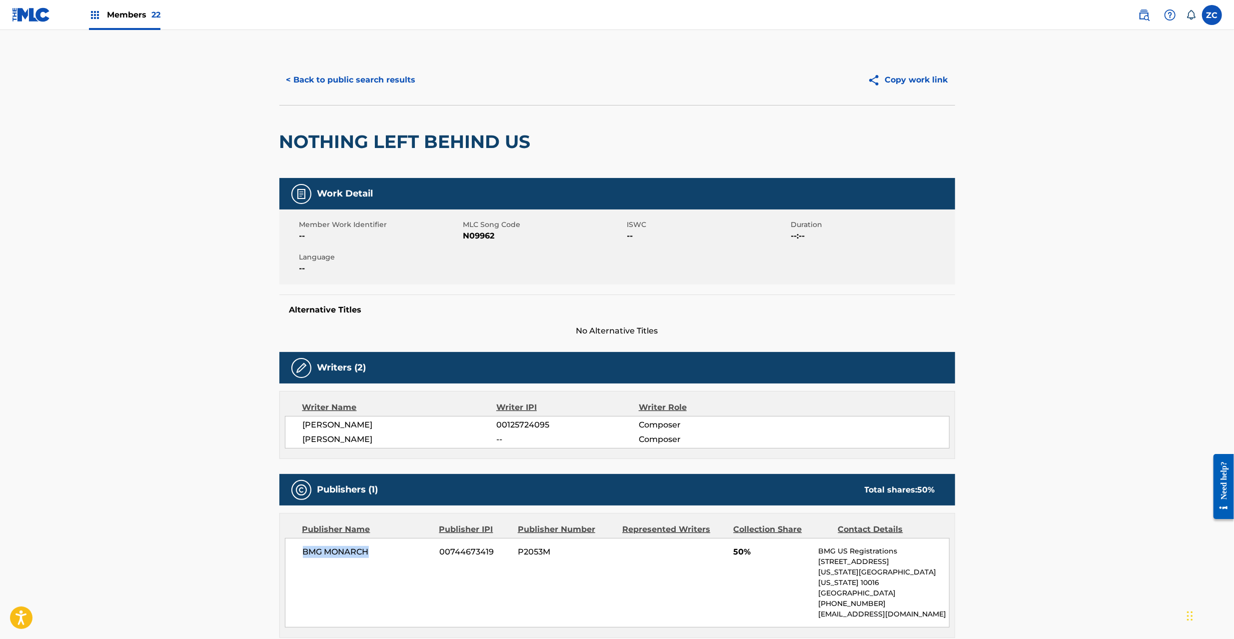
click at [356, 77] on button "< Back to public search results" at bounding box center [350, 79] width 143 height 25
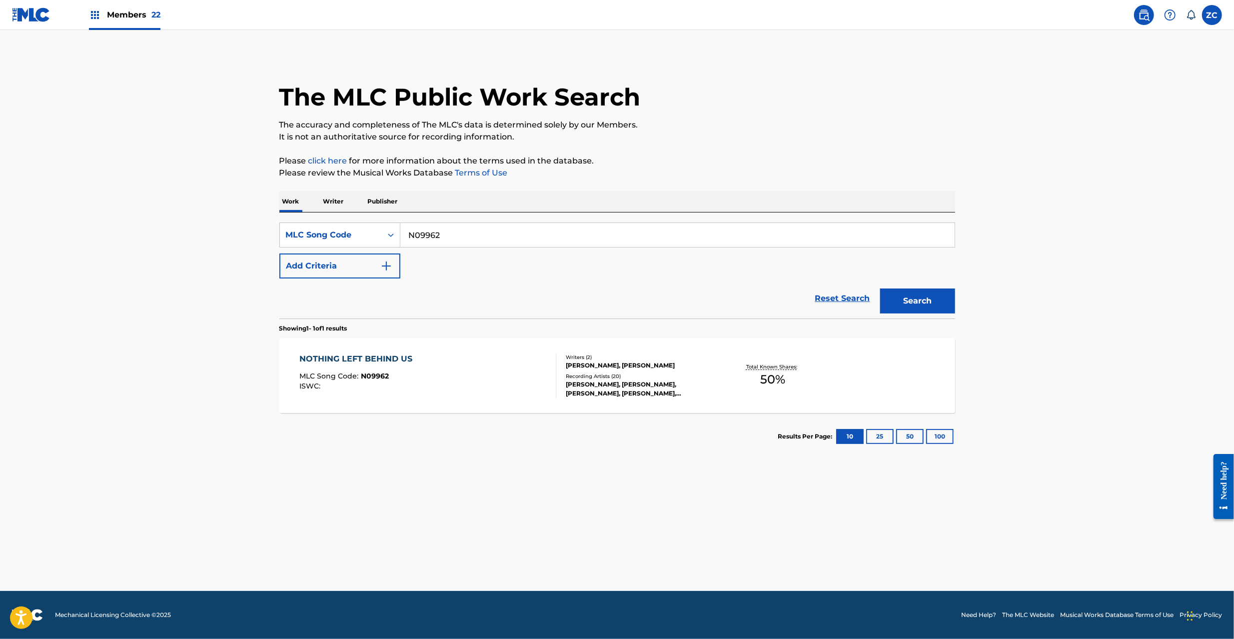
click at [497, 236] on input "N09962" at bounding box center [677, 235] width 554 height 24
paste input "I5018G"
type input "I5018G"
click at [902, 298] on button "Search" at bounding box center [917, 300] width 75 height 25
click at [405, 374] on div "I'M THE GIRL MLC Song Code : I5018G ISWC :" at bounding box center [427, 375] width 257 height 45
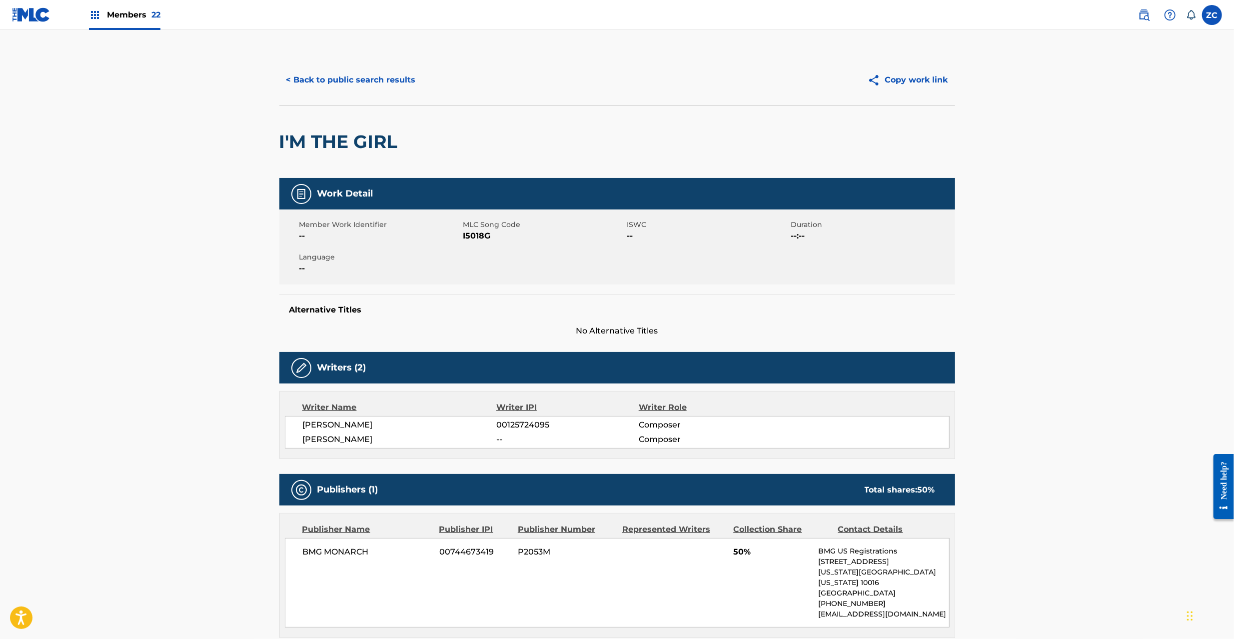
click at [402, 78] on button "< Back to public search results" at bounding box center [350, 79] width 143 height 25
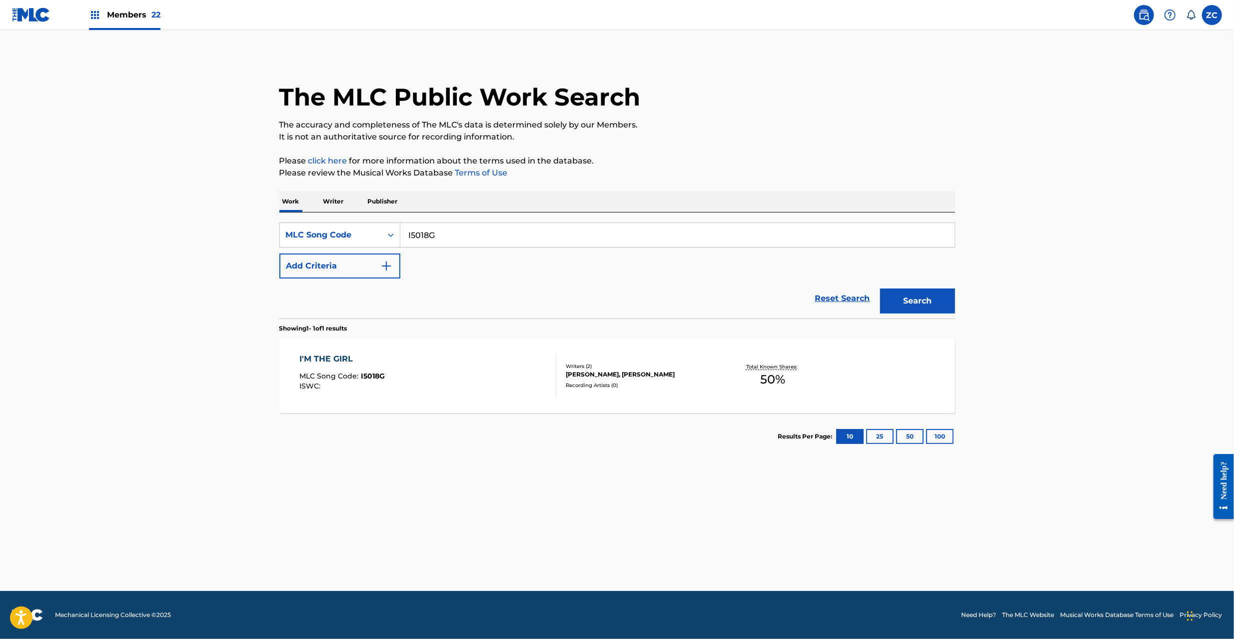
click at [496, 243] on input "I5018G" at bounding box center [677, 235] width 554 height 24
paste input "E26967"
type input "E26967"
click at [912, 296] on button "Search" at bounding box center [917, 300] width 75 height 25
click at [518, 372] on div "EDGE OF A BROKEN HEART MLC Song Code : E26967 ISWC :" at bounding box center [427, 375] width 257 height 45
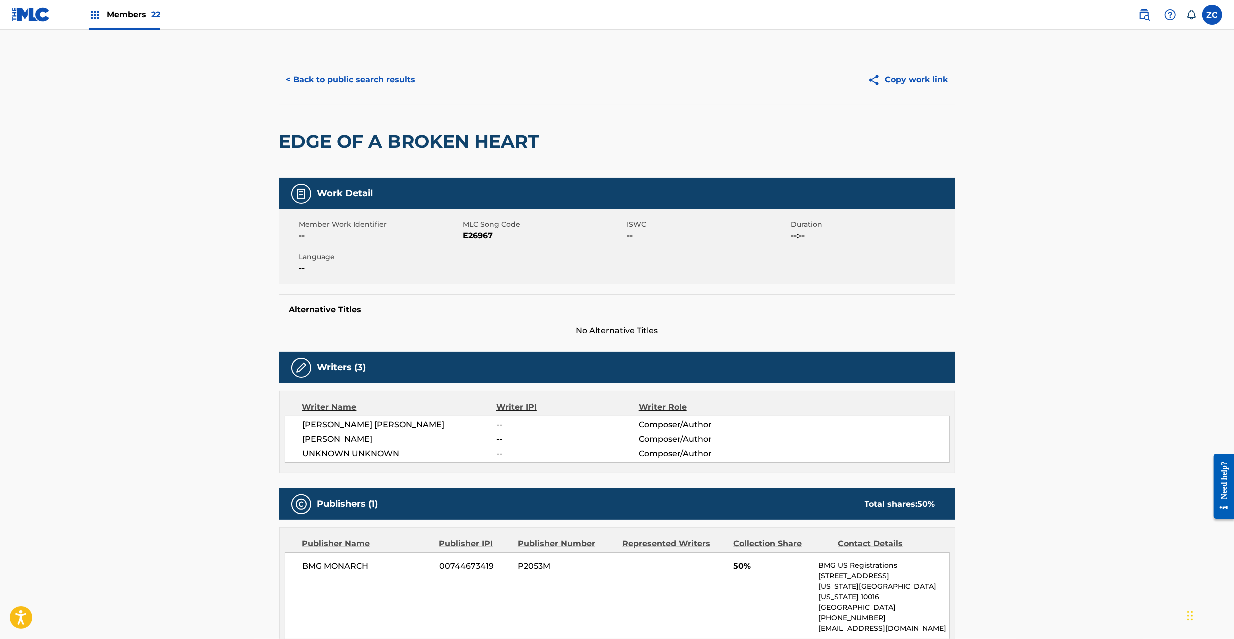
click at [392, 87] on button "< Back to public search results" at bounding box center [350, 79] width 143 height 25
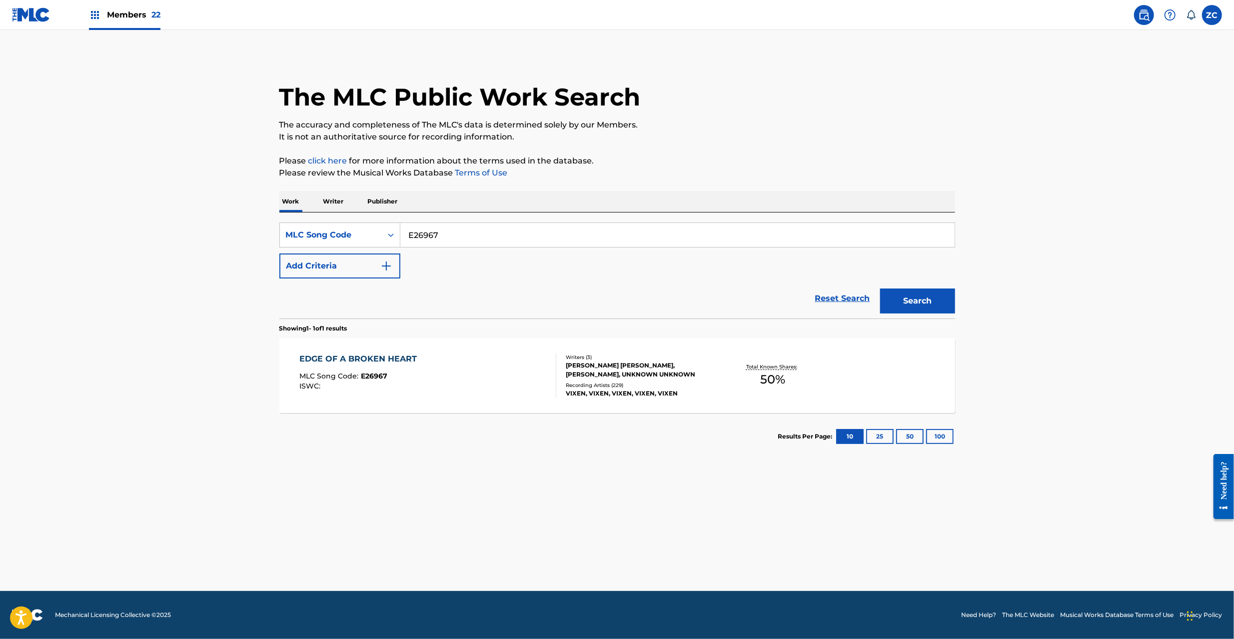
click at [472, 235] on input "E26967" at bounding box center [677, 235] width 554 height 24
paste input "I4332X"
type input "I4332X"
click at [927, 300] on button "Search" at bounding box center [917, 300] width 75 height 25
click at [488, 391] on div "IF YOU DON'T WANT MY LOVE MLC Song Code : I4332X ISWC :" at bounding box center [427, 375] width 257 height 45
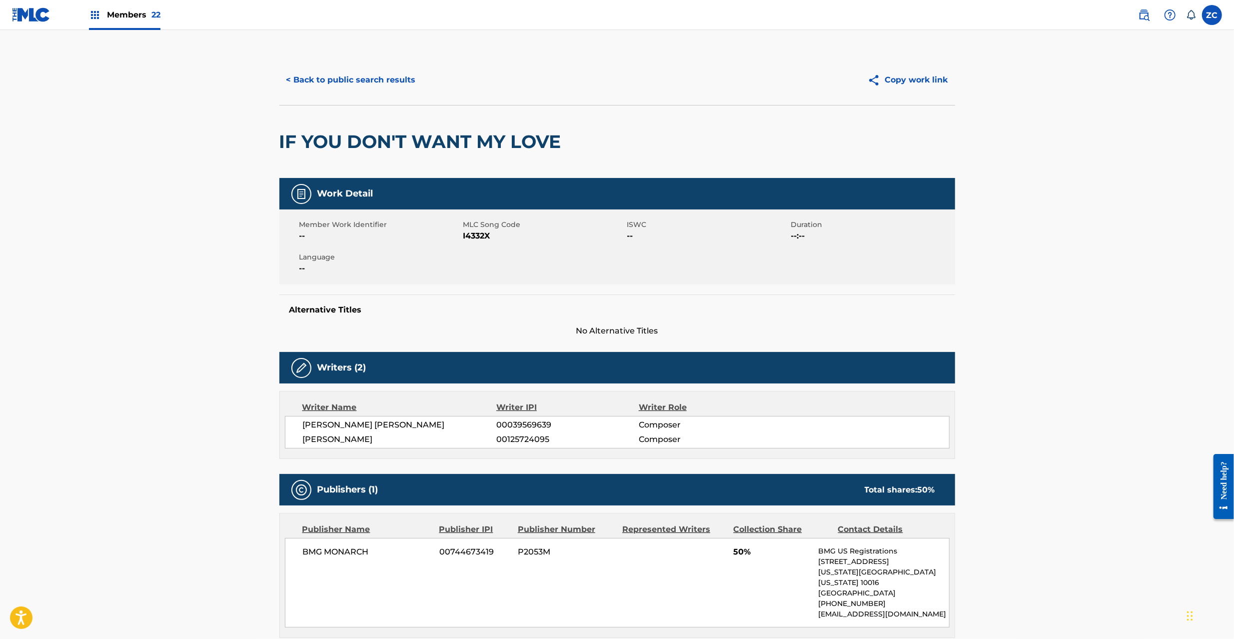
click at [400, 78] on button "< Back to public search results" at bounding box center [350, 79] width 143 height 25
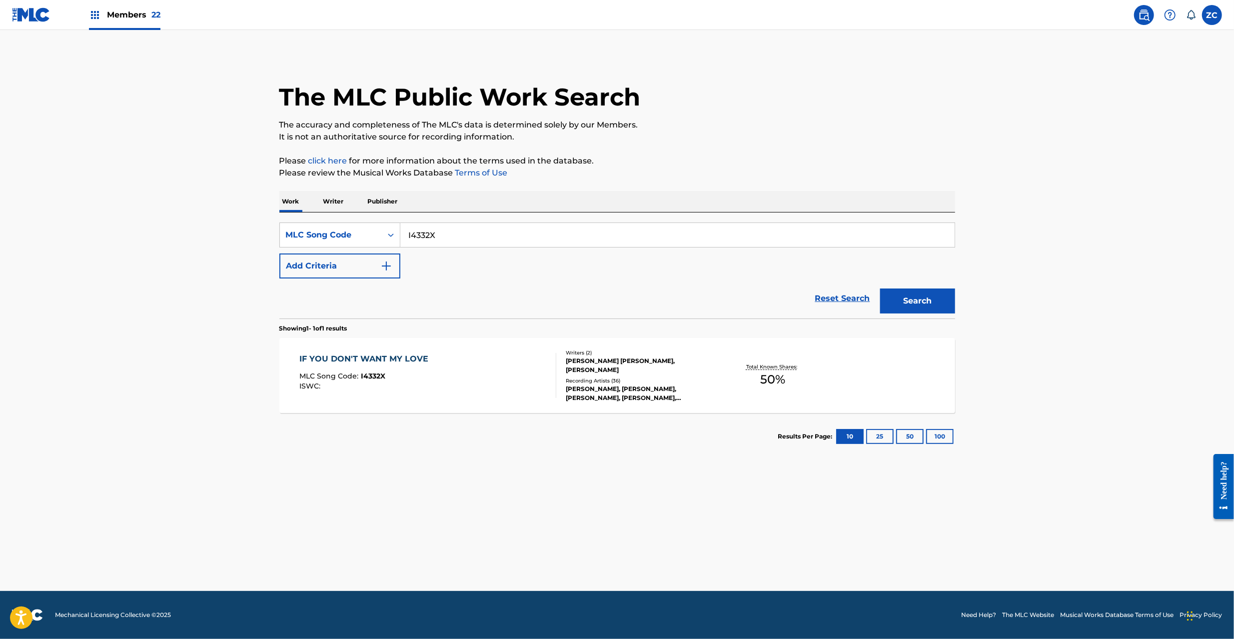
click at [548, 233] on input "I4332X" at bounding box center [677, 235] width 554 height 24
paste input "L5028T"
type input "L5028T"
click at [880, 288] on button "Search" at bounding box center [917, 300] width 75 height 25
click at [494, 370] on div "LONELY HEART MLC Song Code : L5028T ISWC :" at bounding box center [427, 375] width 257 height 45
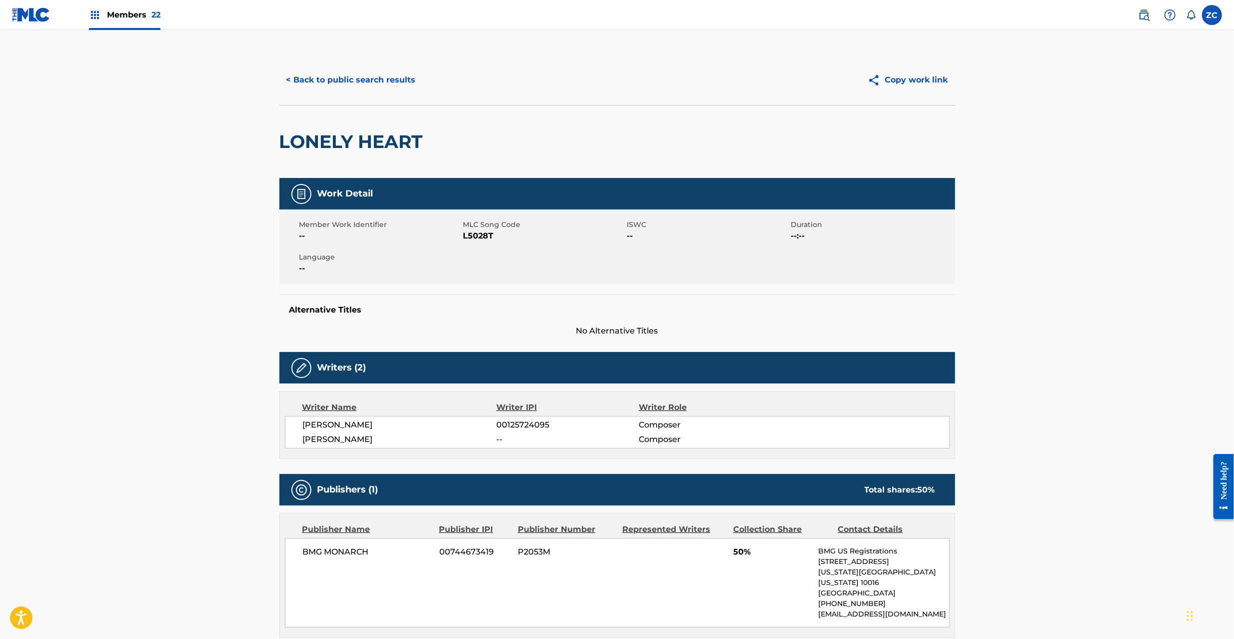
click at [394, 83] on button "< Back to public search results" at bounding box center [350, 79] width 143 height 25
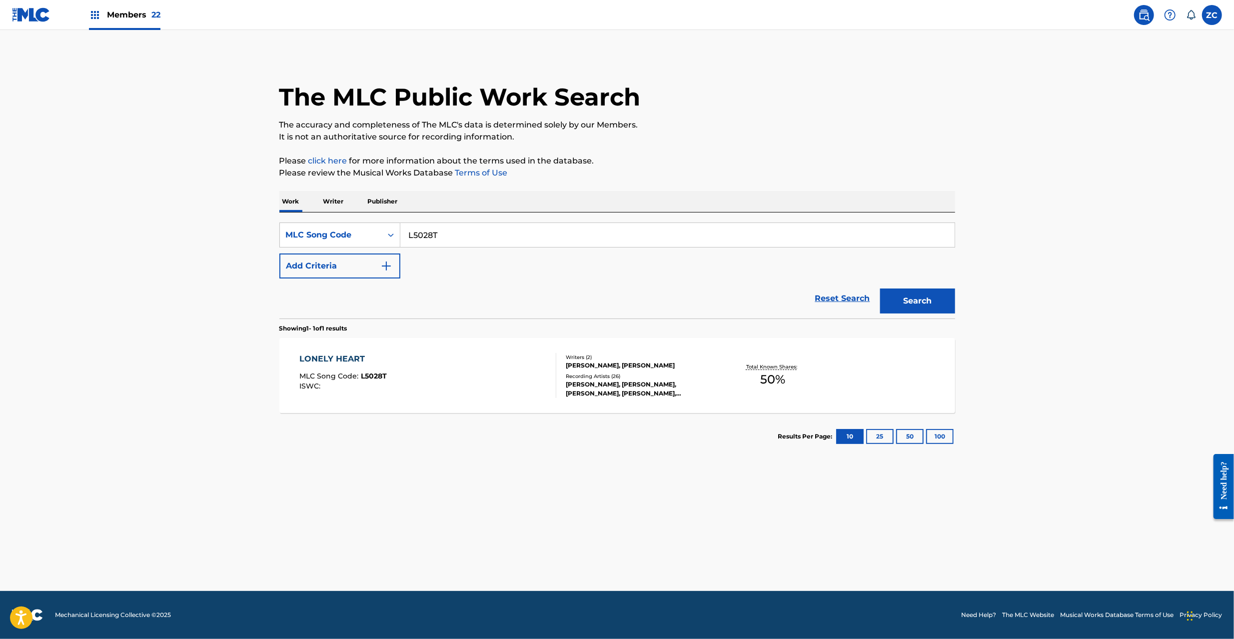
click at [517, 226] on input "L5028T" at bounding box center [677, 235] width 554 height 24
paste input "R2124U"
type input "R2124U"
click at [880, 288] on button "Search" at bounding box center [917, 300] width 75 height 25
click at [402, 390] on div "ISWC :" at bounding box center [372, 385] width 147 height 7
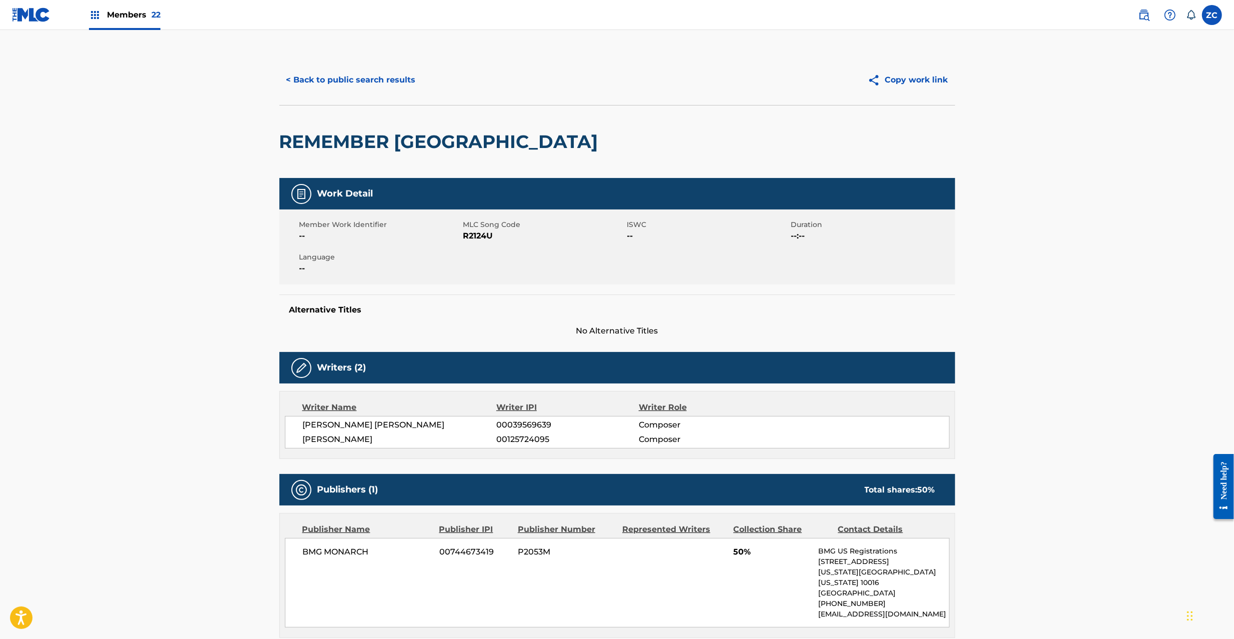
click at [374, 89] on button "< Back to public search results" at bounding box center [350, 79] width 143 height 25
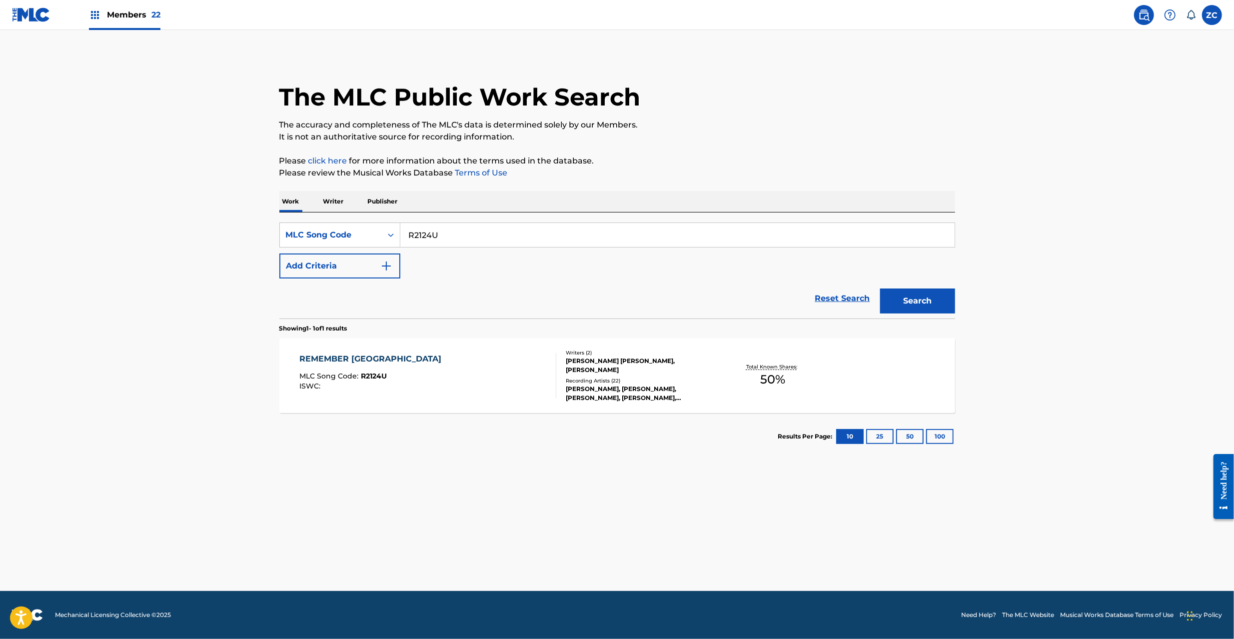
click at [525, 235] on input "R2124U" at bounding box center [677, 235] width 554 height 24
paste input "T3289N"
type input "T3289N"
click at [924, 308] on button "Search" at bounding box center [917, 300] width 75 height 25
click at [412, 356] on div "TOO LATE TO SAY GOODBYE" at bounding box center [362, 359] width 126 height 12
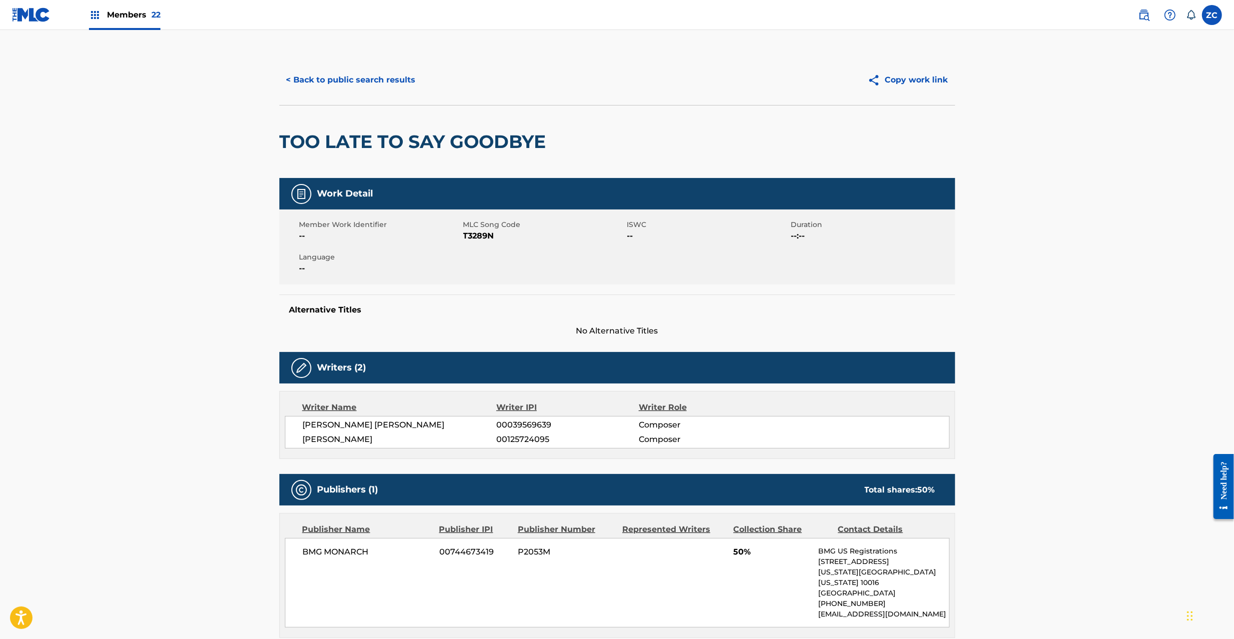
click at [372, 74] on button "< Back to public search results" at bounding box center [350, 79] width 143 height 25
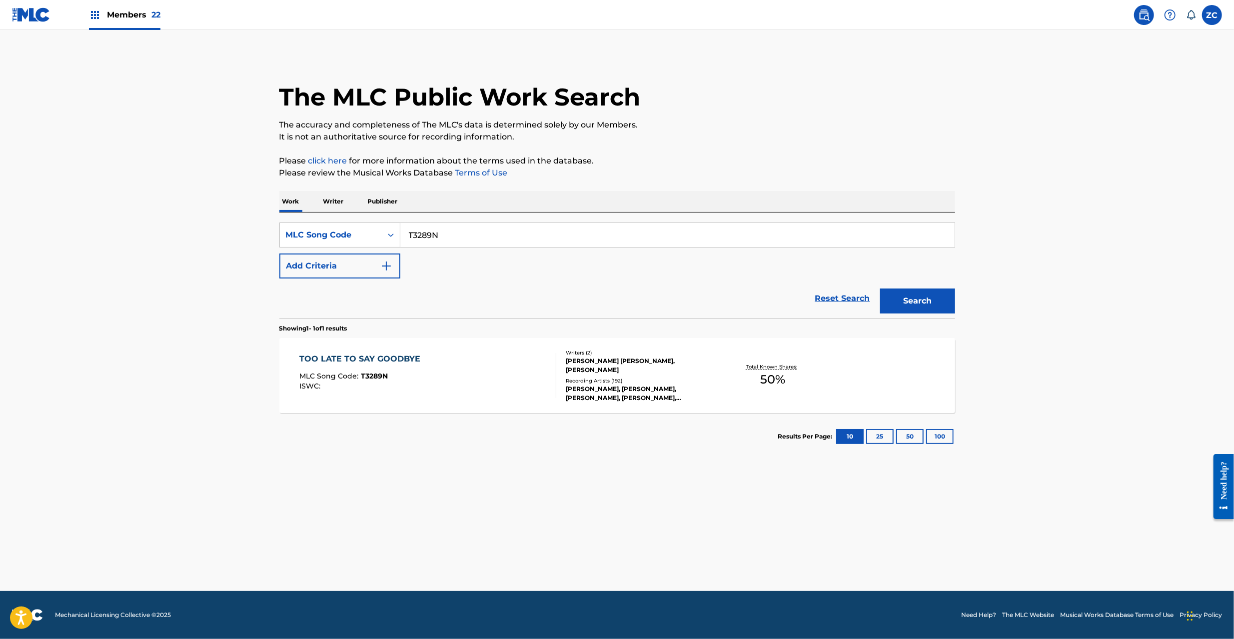
click at [535, 237] on input "T3289N" at bounding box center [677, 235] width 554 height 24
paste input "L4397K"
type input "L4397K"
click at [935, 300] on button "Search" at bounding box center [917, 300] width 75 height 25
click at [521, 380] on div "LAST ONE STANDING MLC Song Code : L4397K ISWC :" at bounding box center [427, 375] width 257 height 45
